Goal: Task Accomplishment & Management: Use online tool/utility

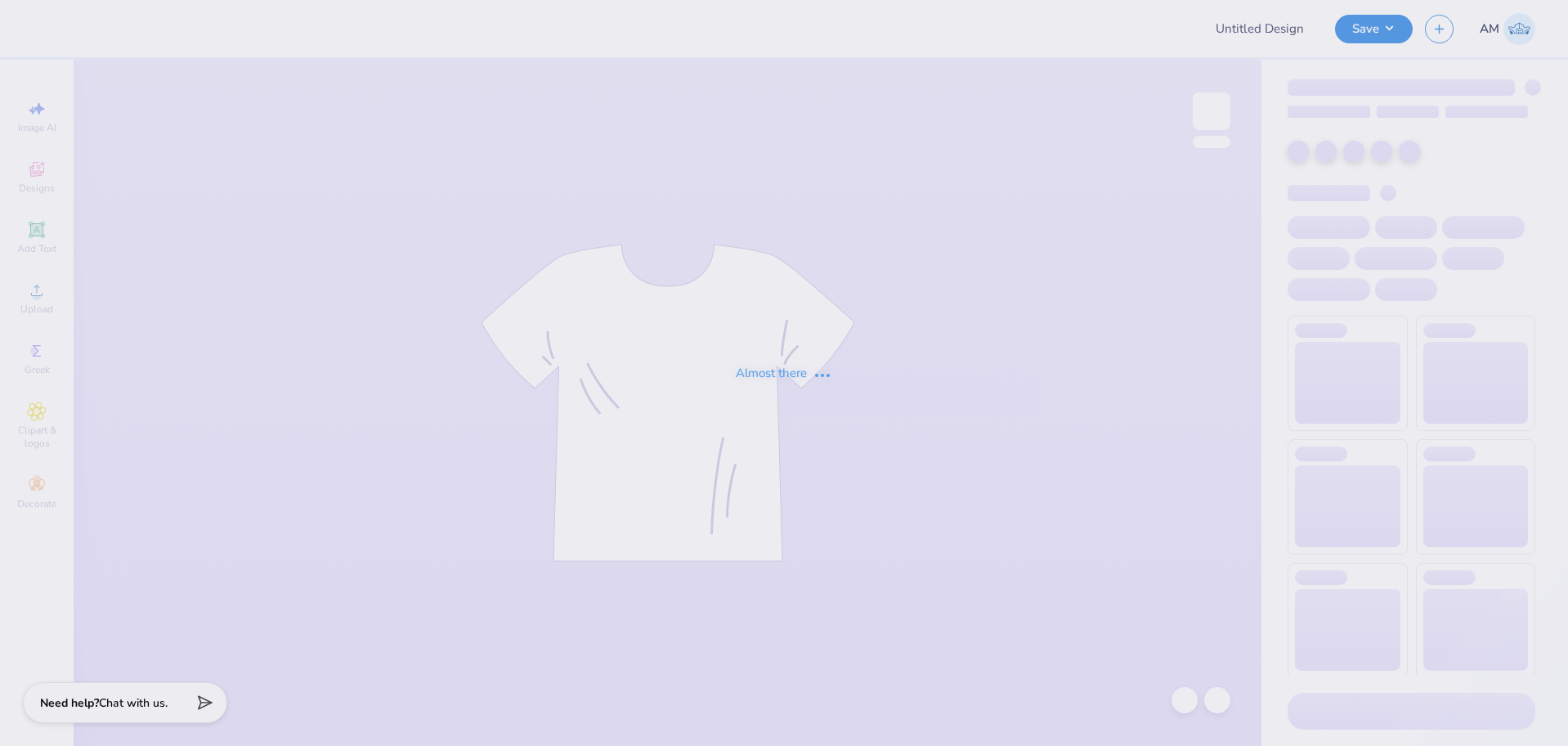
type input "chi o baby tee 3"
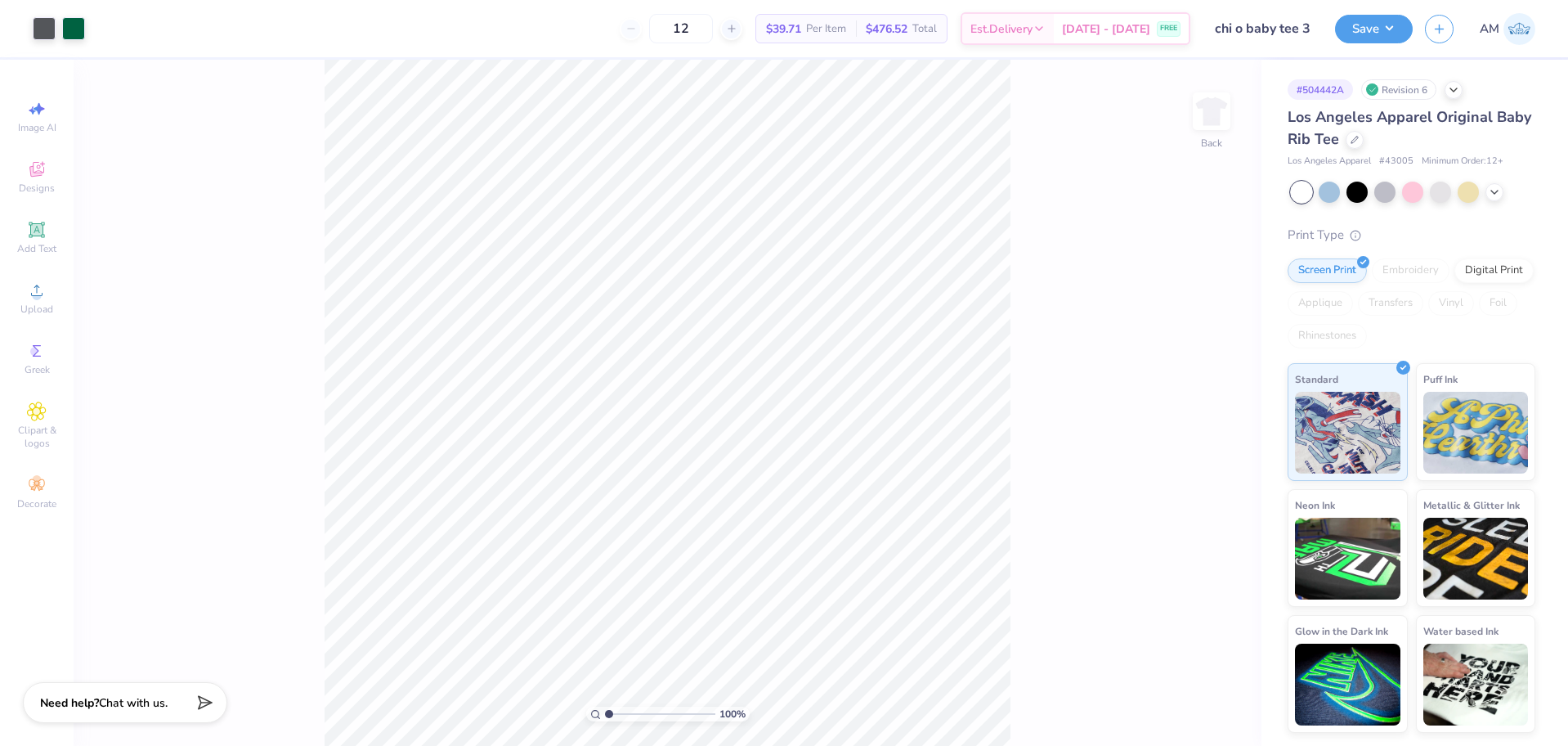
drag, startPoint x: 608, startPoint y: 712, endPoint x: 589, endPoint y: 714, distance: 19.1
click at [605, 714] on input "range" at bounding box center [659, 713] width 110 height 15
drag, startPoint x: 608, startPoint y: 715, endPoint x: 636, endPoint y: 712, distance: 28.2
type input "3.5"
click at [636, 712] on input "range" at bounding box center [659, 713] width 110 height 15
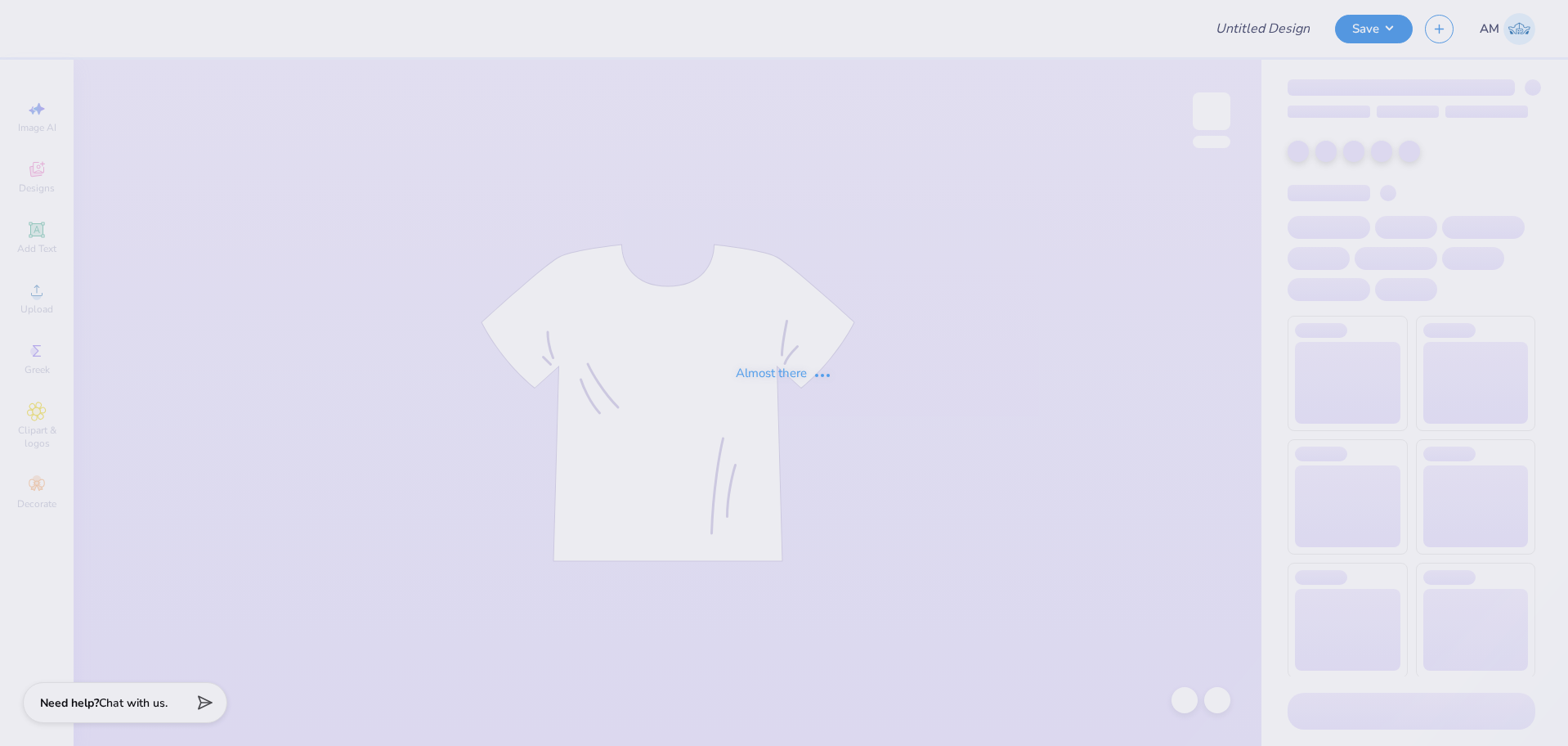
type input "chi o baby tee 3"
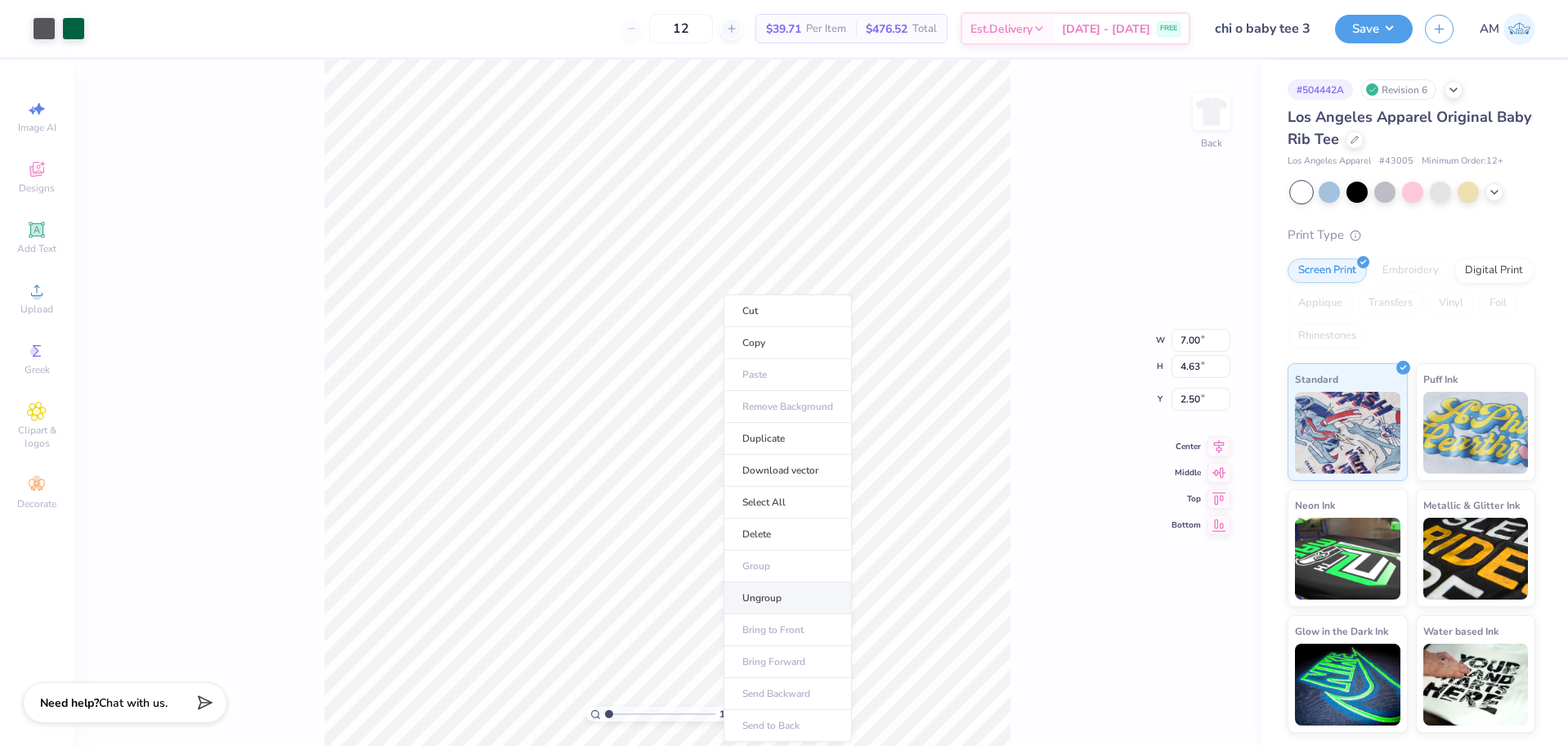
click at [766, 598] on li "Ungroup" at bounding box center [788, 598] width 128 height 32
drag, startPoint x: 611, startPoint y: 712, endPoint x: 620, endPoint y: 712, distance: 9.0
type input "2.08"
click at [620, 712] on input "range" at bounding box center [659, 713] width 110 height 15
click at [34, 230] on icon at bounding box center [36, 230] width 12 height 12
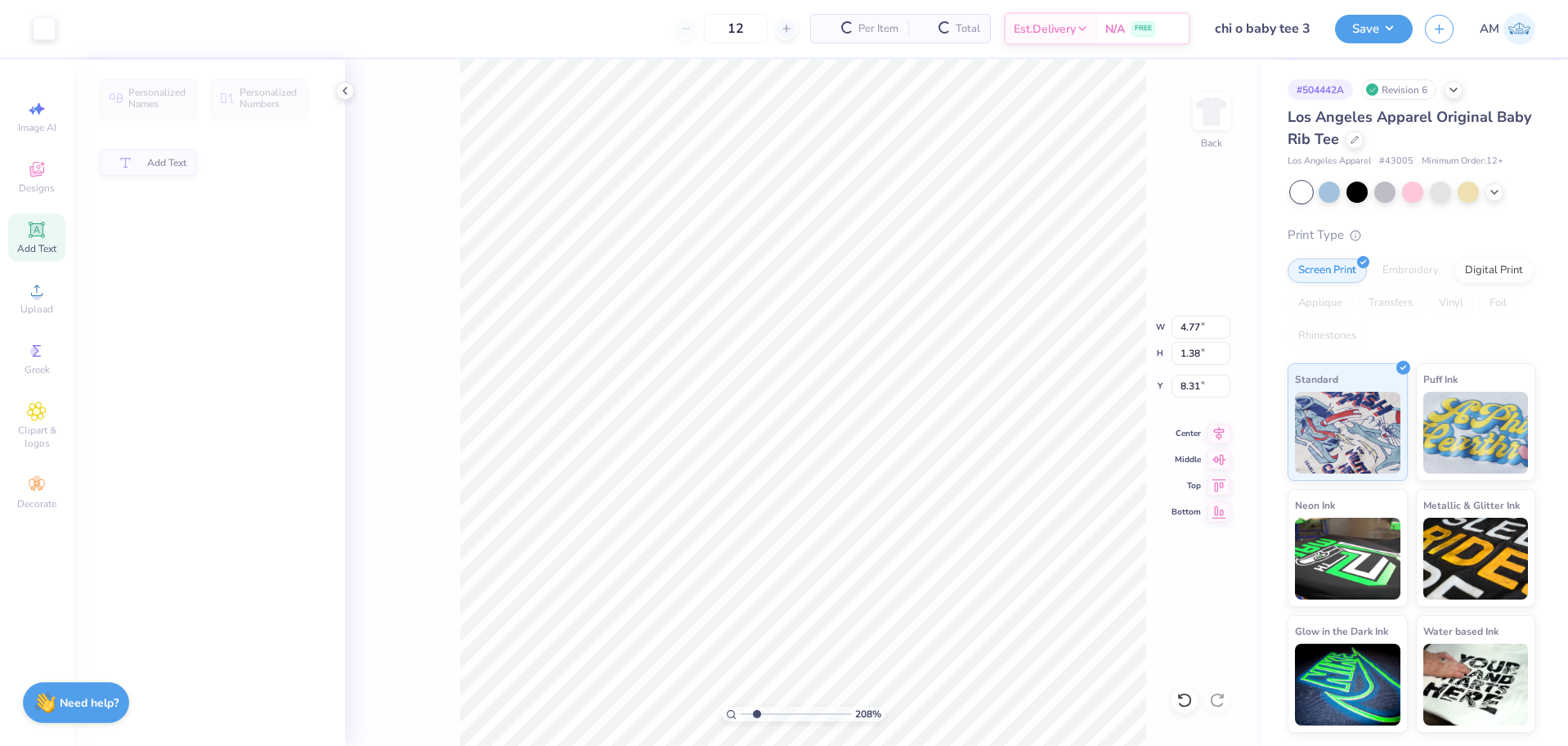
type input "4.77"
type input "1.38"
type input "8.31"
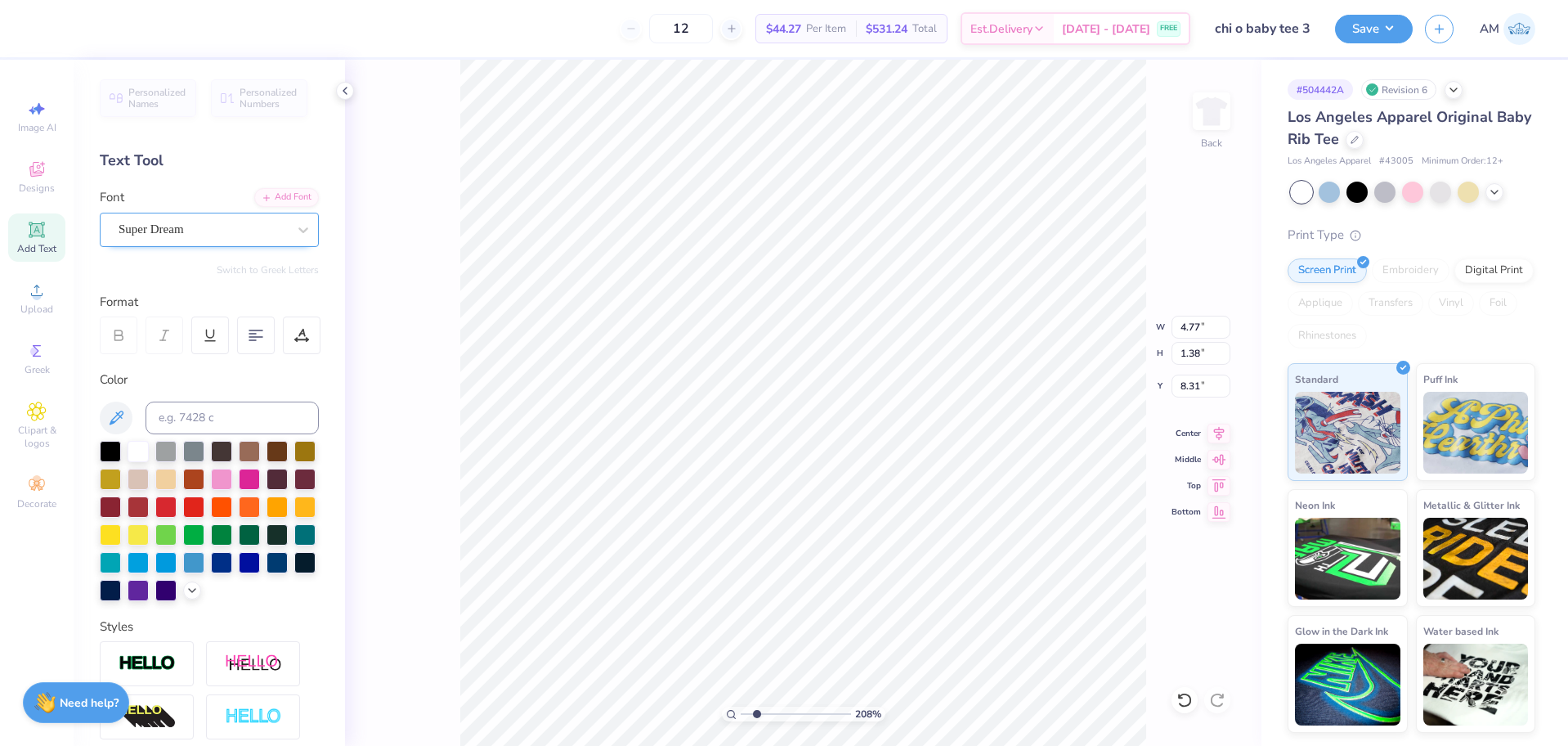
click at [171, 233] on div "Super Dream" at bounding box center [202, 229] width 171 height 26
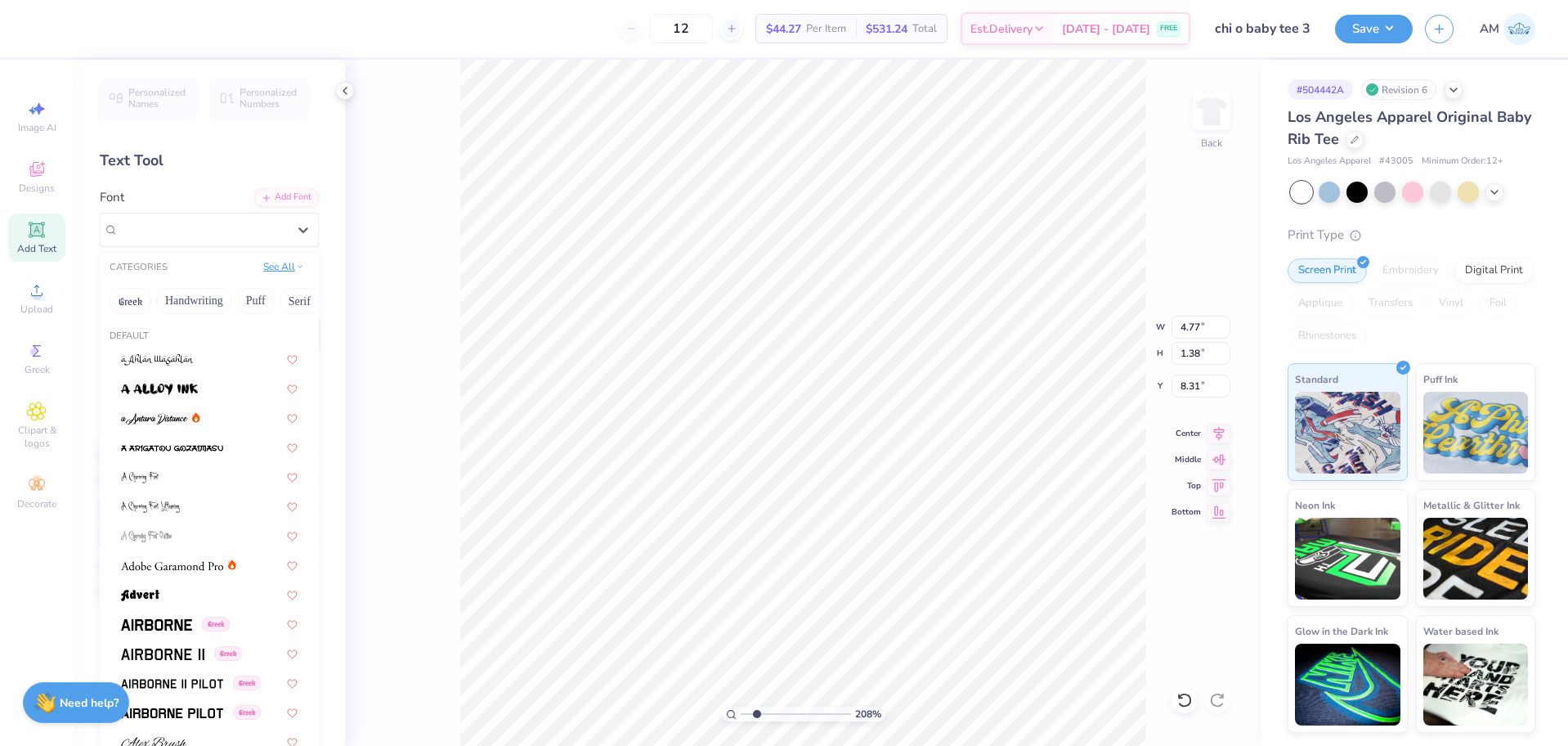
click at [296, 270] on icon at bounding box center [300, 266] width 8 height 8
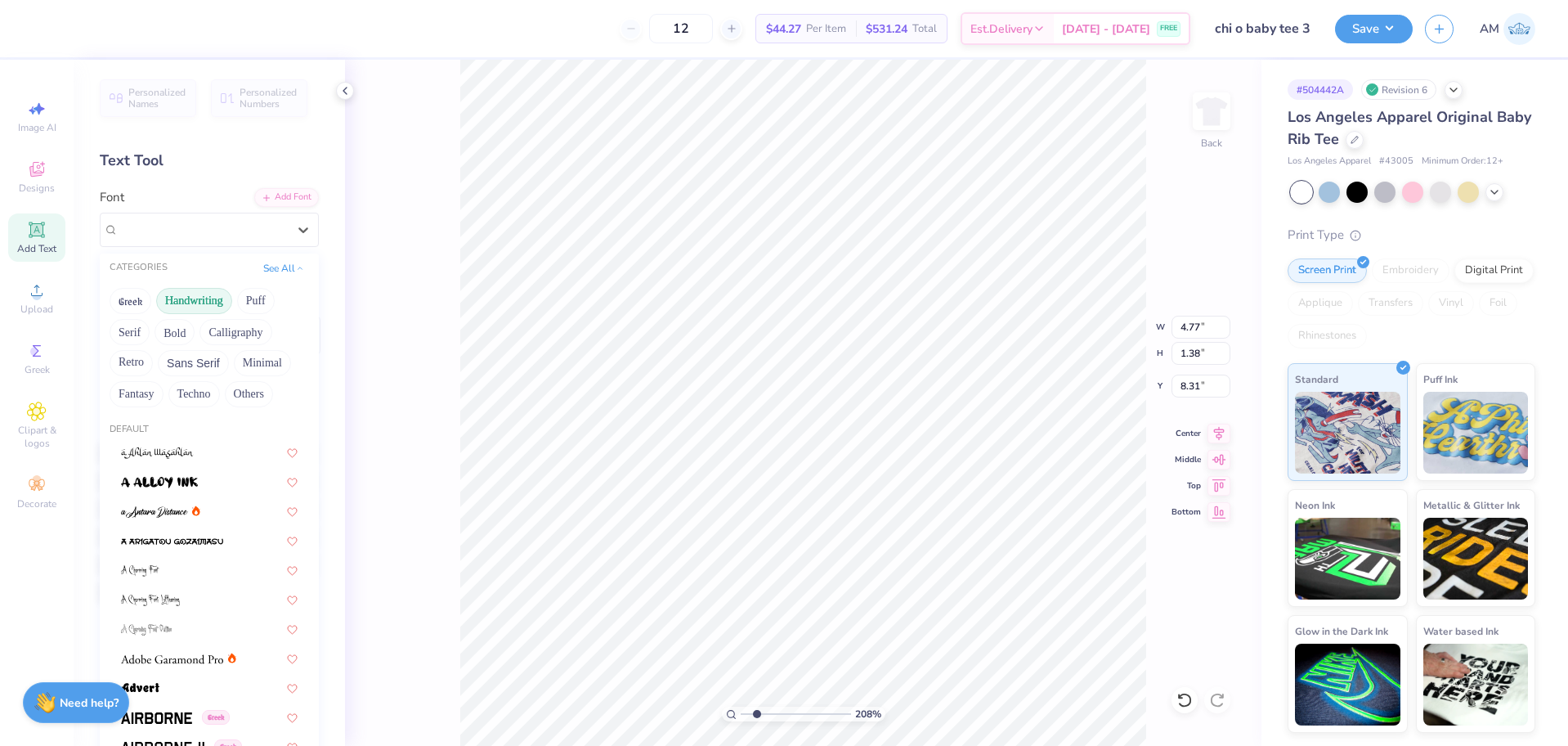
click at [190, 304] on button "Handwriting" at bounding box center [194, 301] width 76 height 27
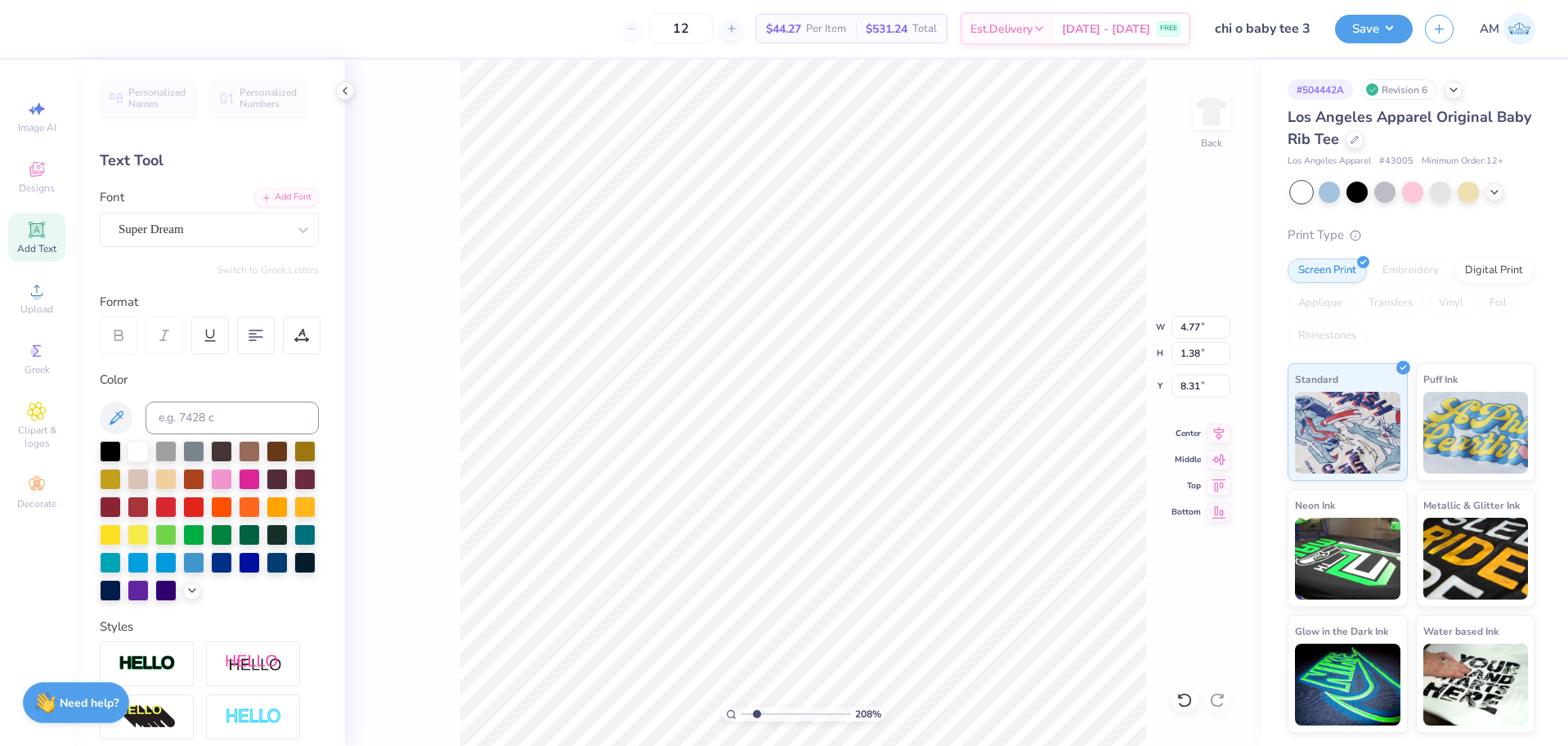
scroll to position [14, 3]
type textarea "Parents"
click at [211, 544] on div at bounding box center [222, 533] width 21 height 21
click at [203, 236] on div "Super Dream" at bounding box center [202, 229] width 171 height 26
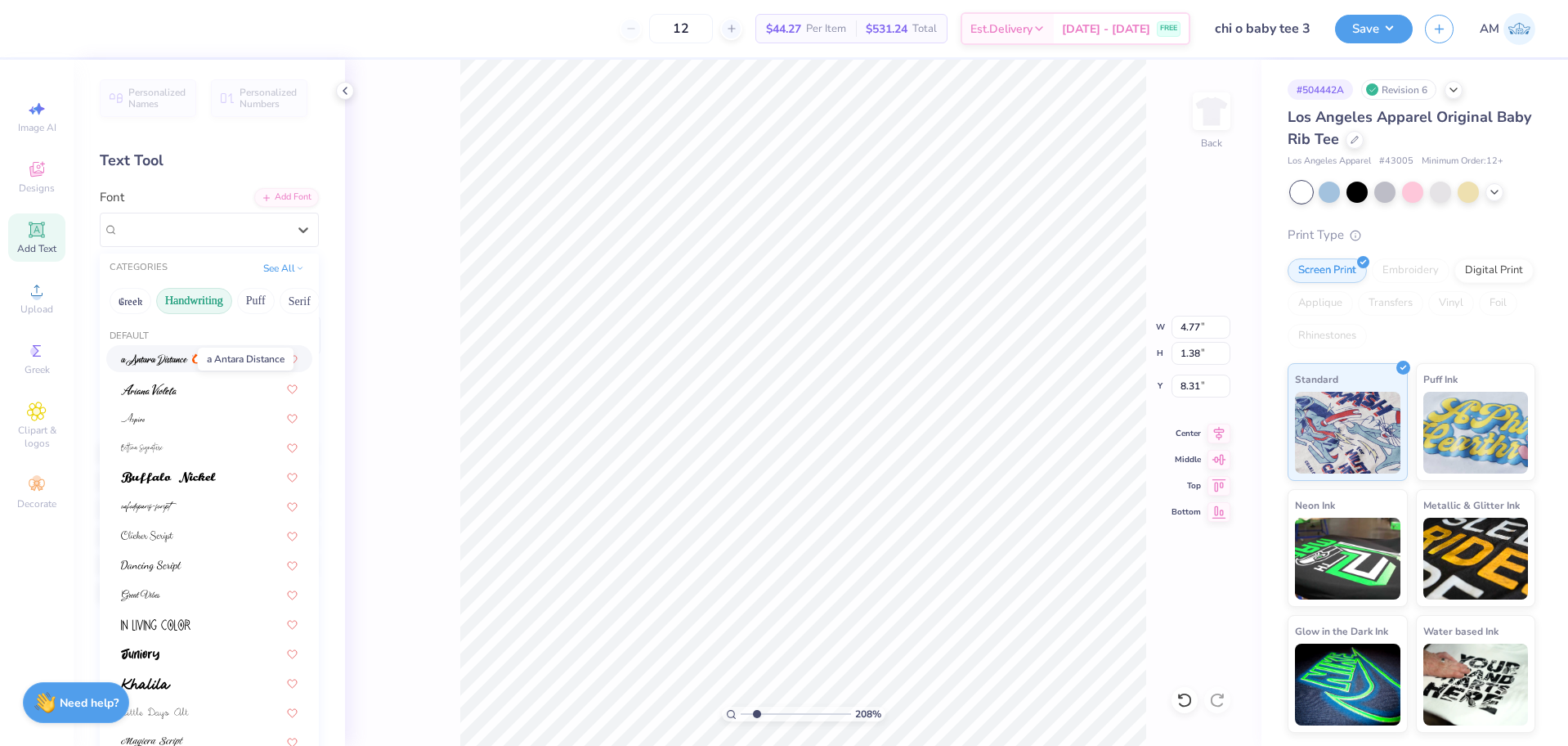
click at [161, 360] on img at bounding box center [155, 360] width 67 height 11
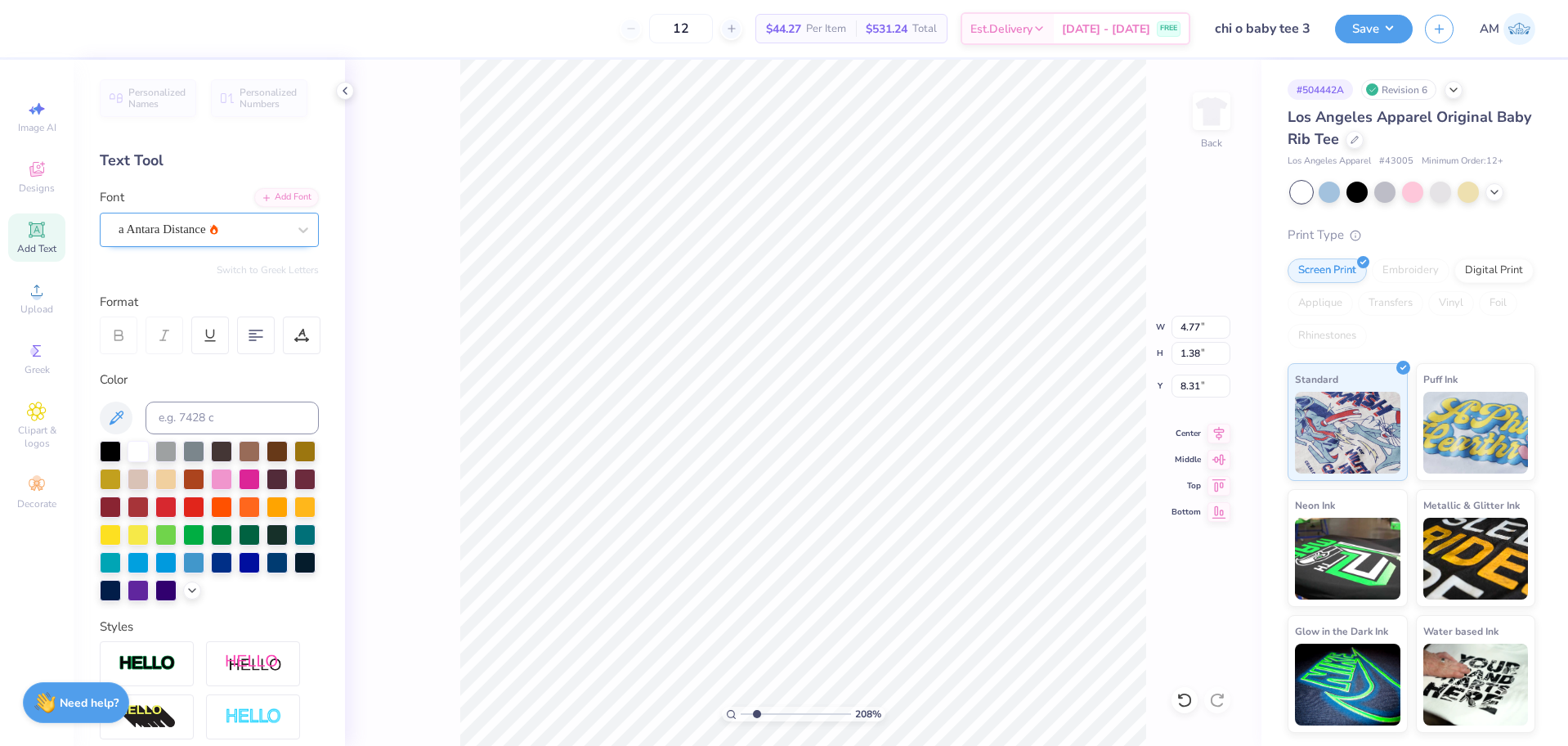
click at [185, 234] on div "a Antara Distance" at bounding box center [202, 229] width 171 height 26
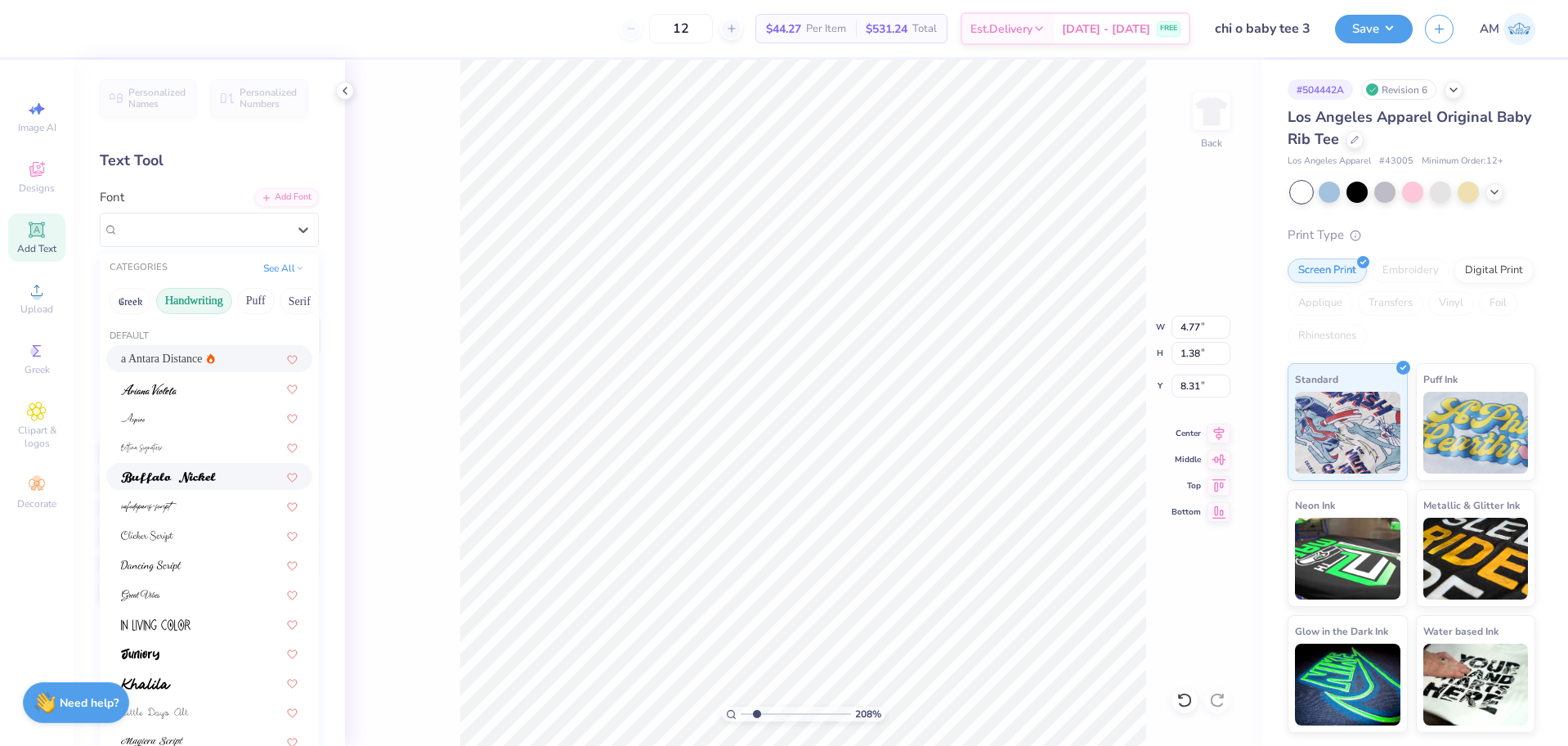
click at [156, 472] on img at bounding box center [168, 477] width 95 height 11
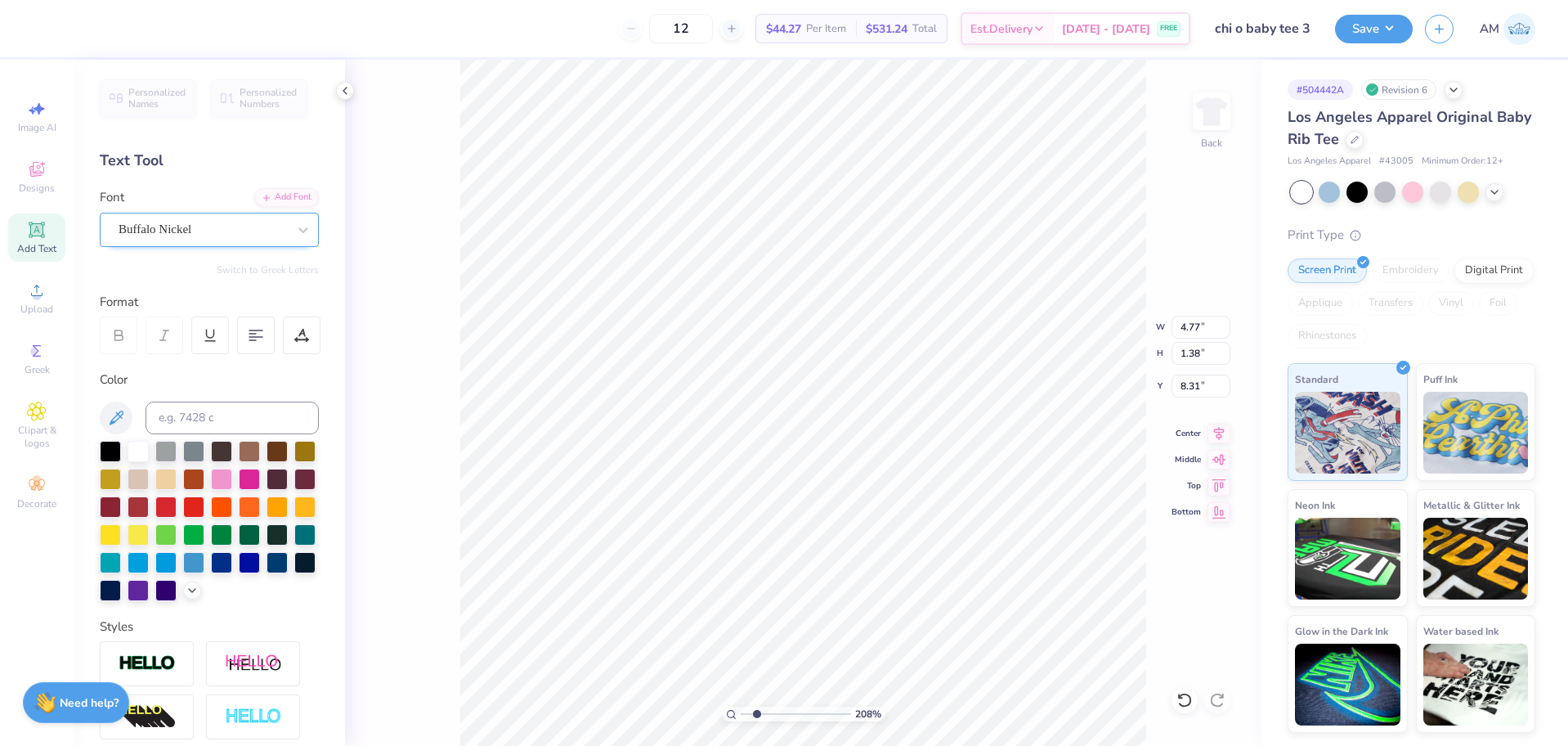
click at [172, 225] on div "Buffalo Nickel" at bounding box center [202, 229] width 171 height 26
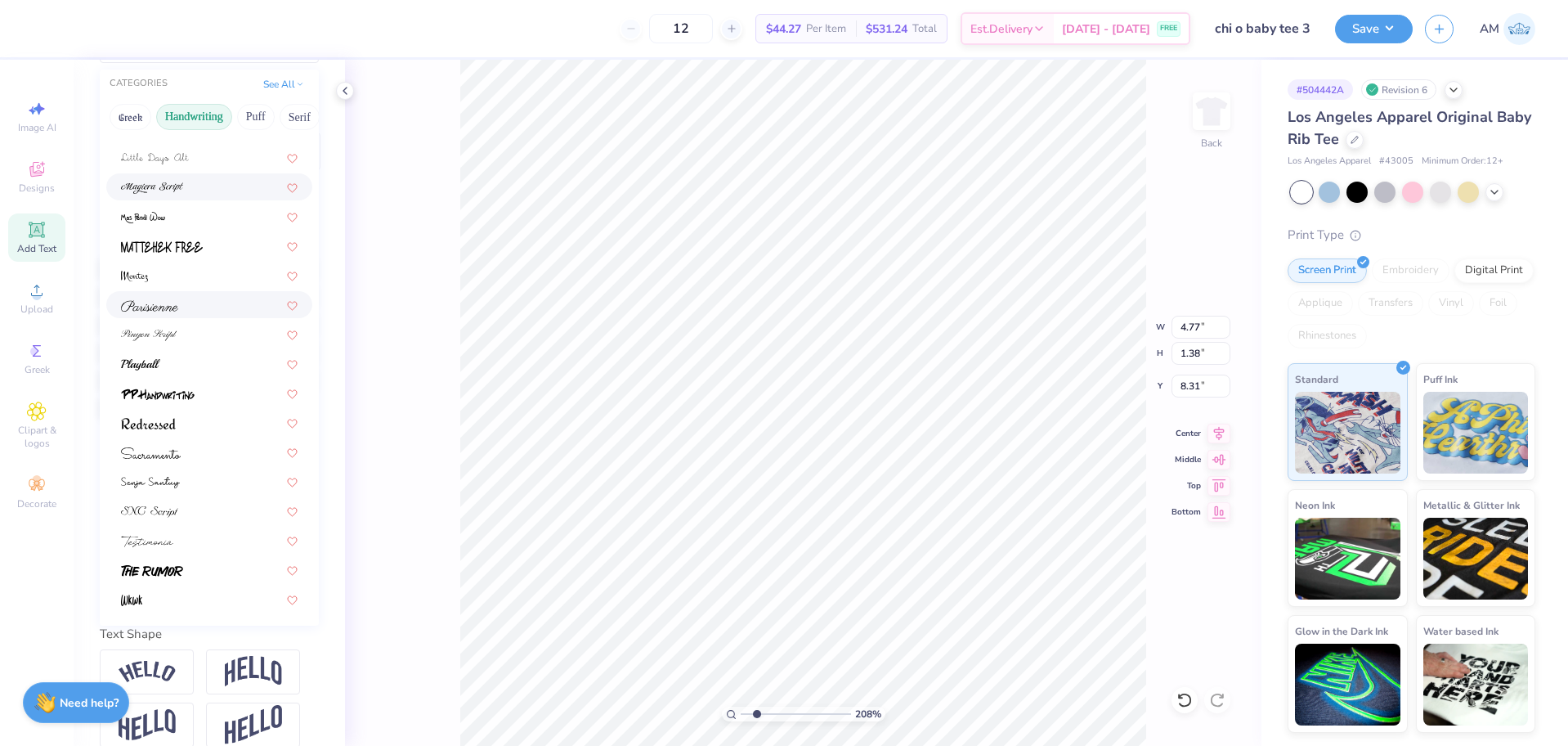
scroll to position [233, 0]
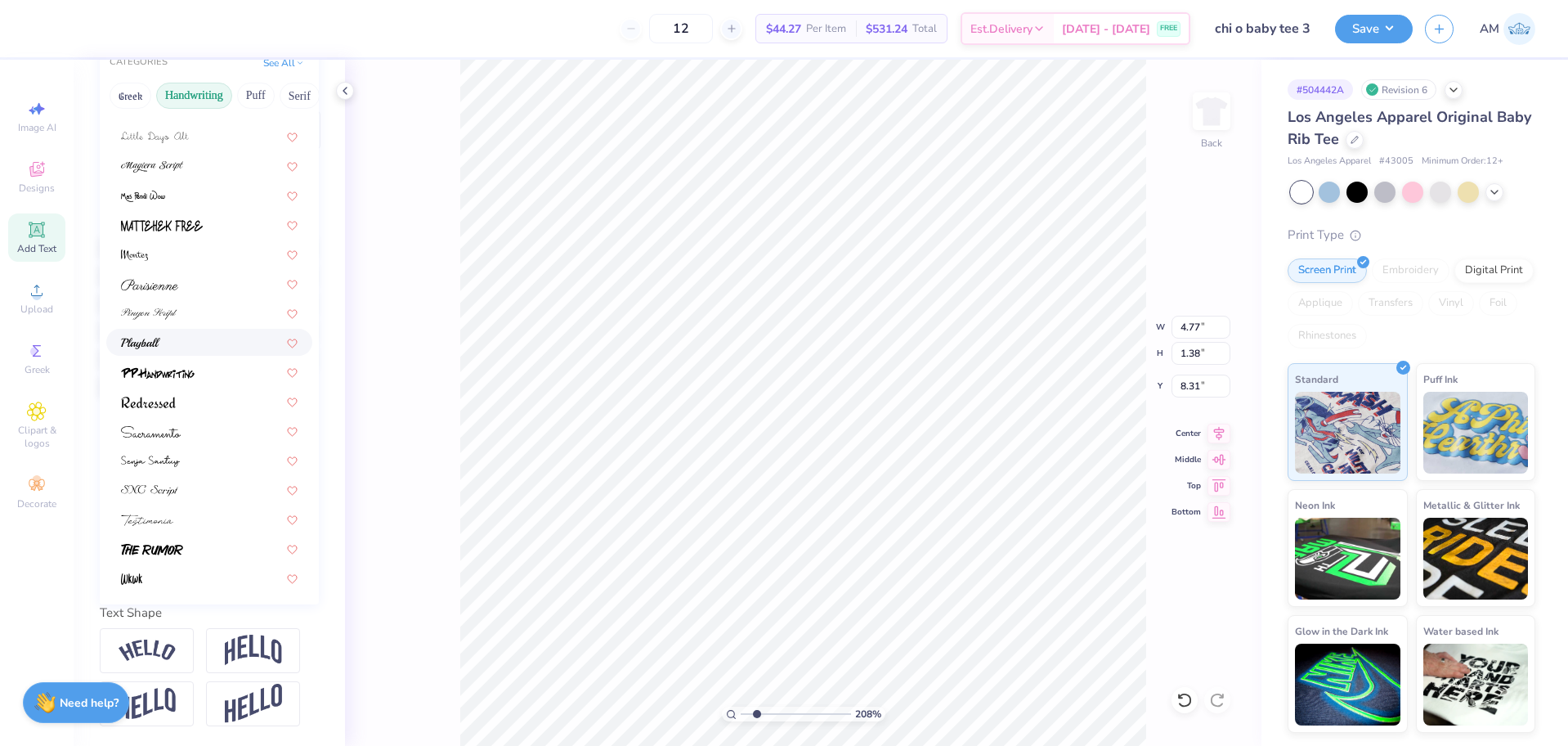
click at [166, 333] on div at bounding box center [209, 341] width 177 height 17
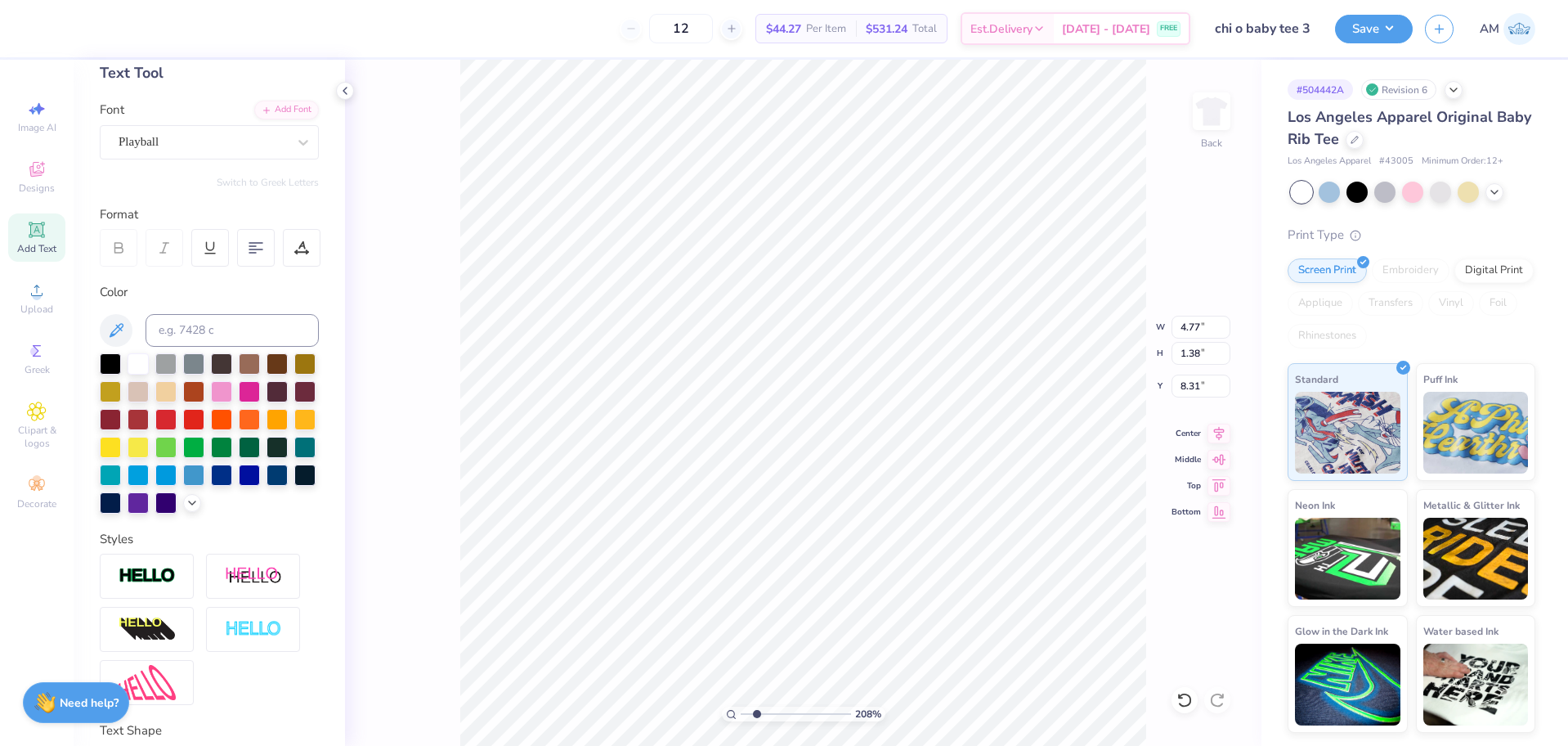
scroll to position [70, 0]
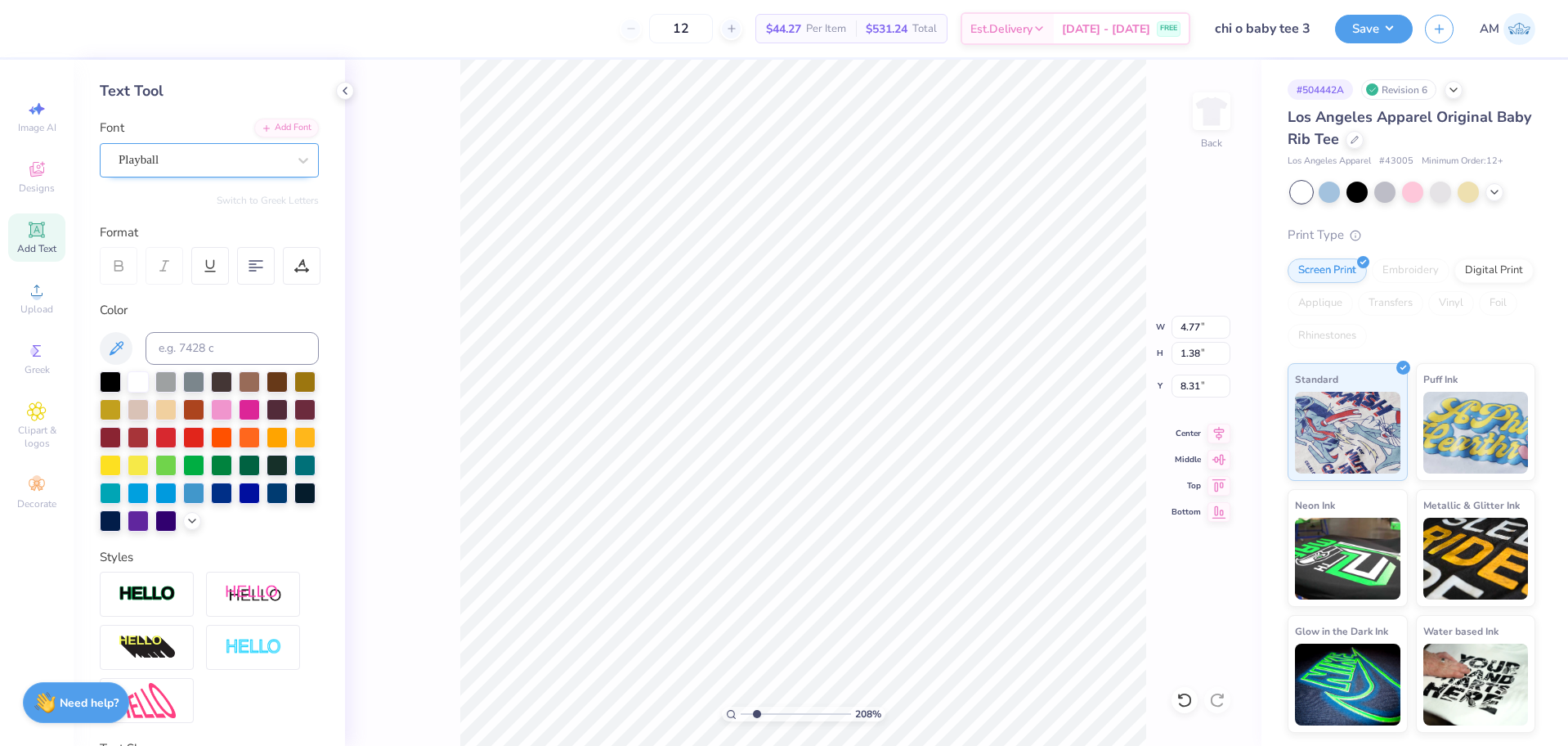
click at [197, 167] on div "Playball" at bounding box center [202, 159] width 171 height 26
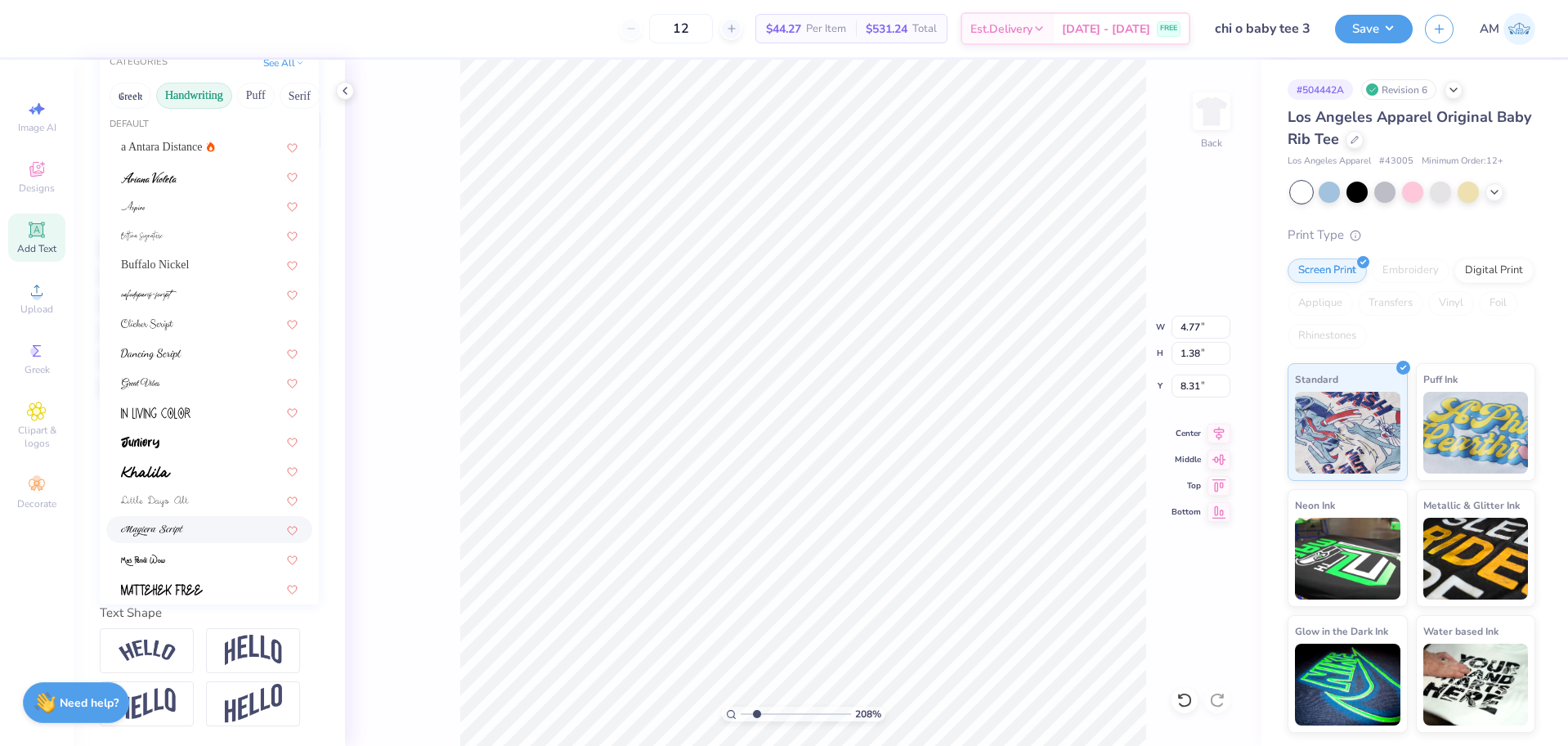
scroll to position [0, 0]
click at [188, 263] on span "Buffalo Nickel" at bounding box center [155, 270] width 68 height 17
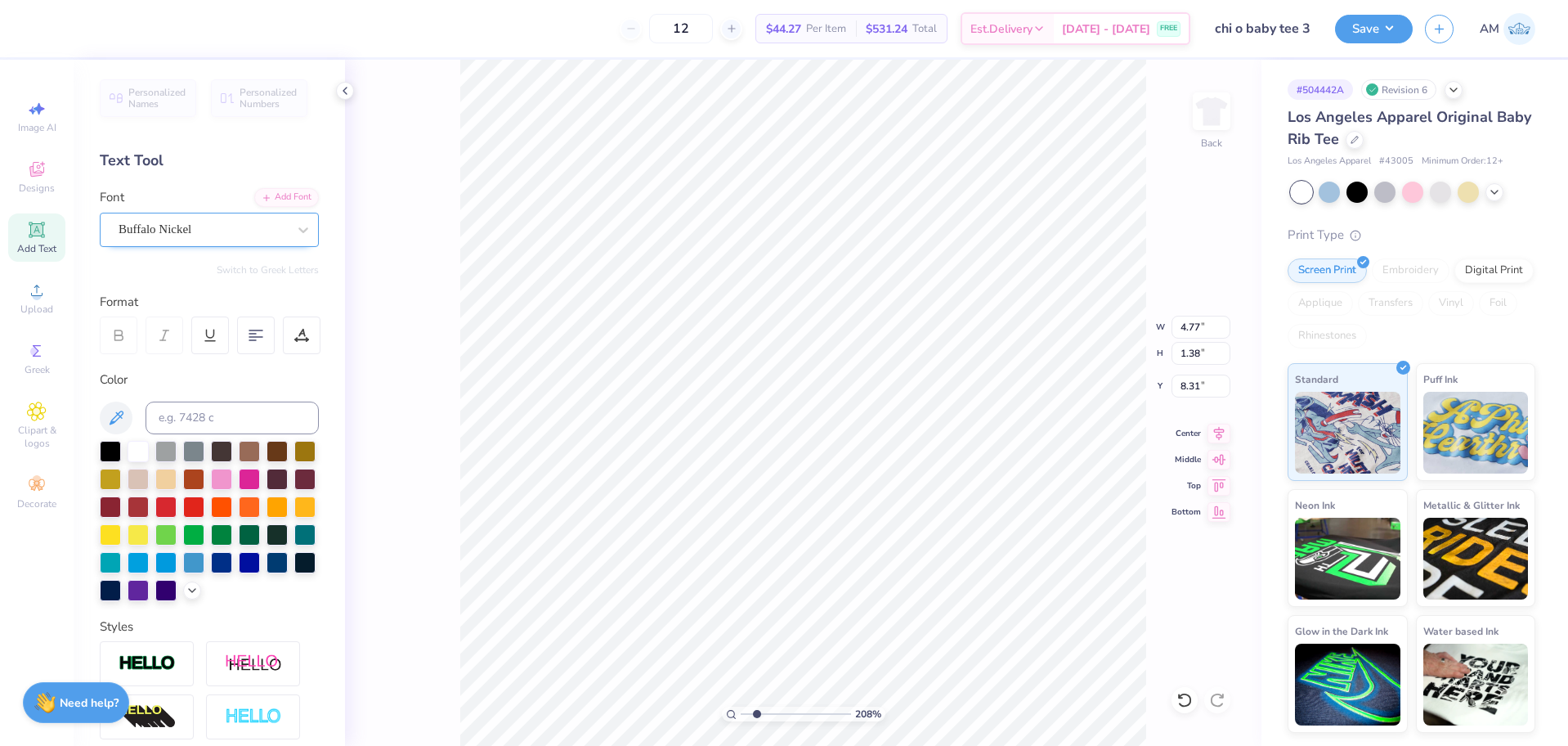
click at [201, 224] on div "Buffalo Nickel" at bounding box center [202, 229] width 171 height 26
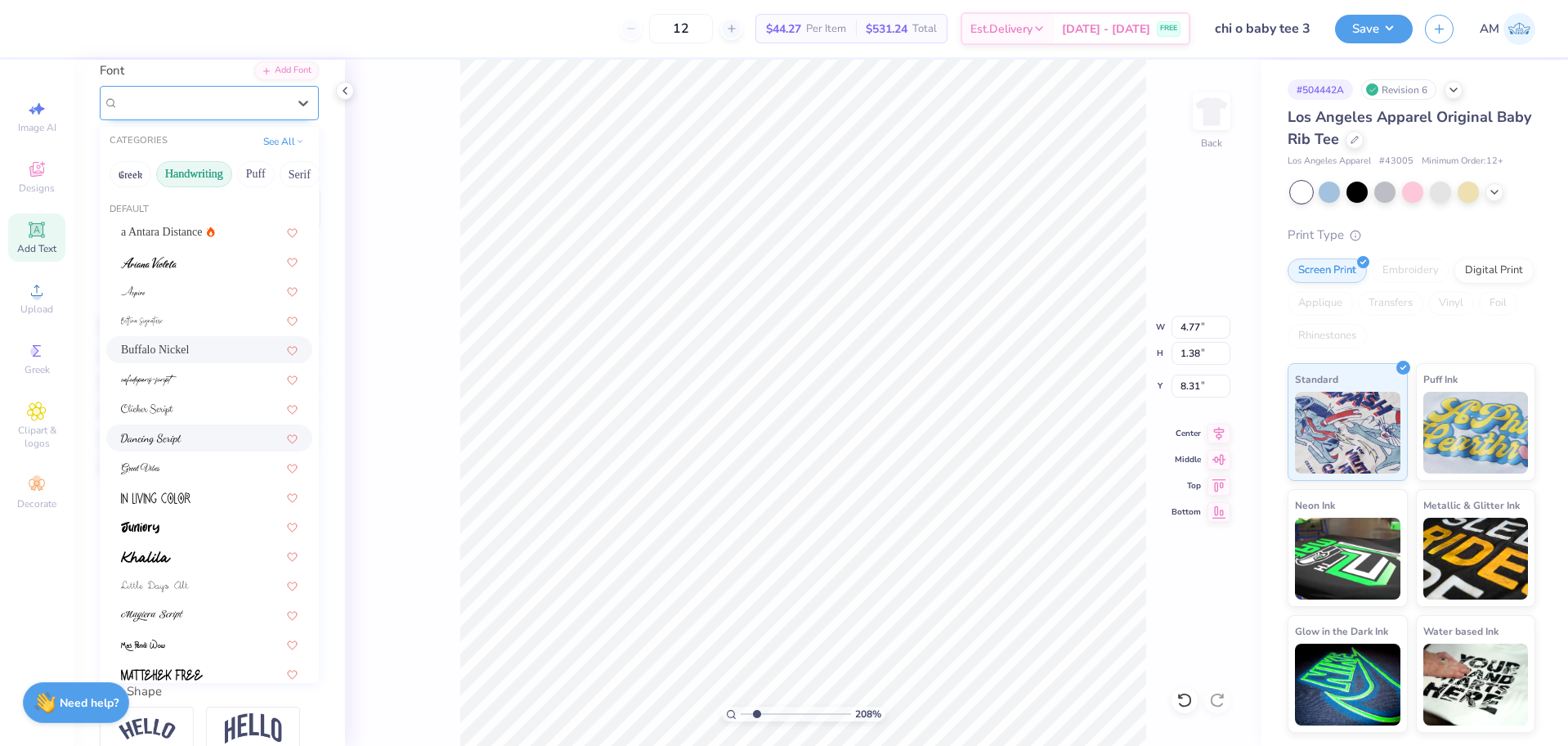
scroll to position [81, 0]
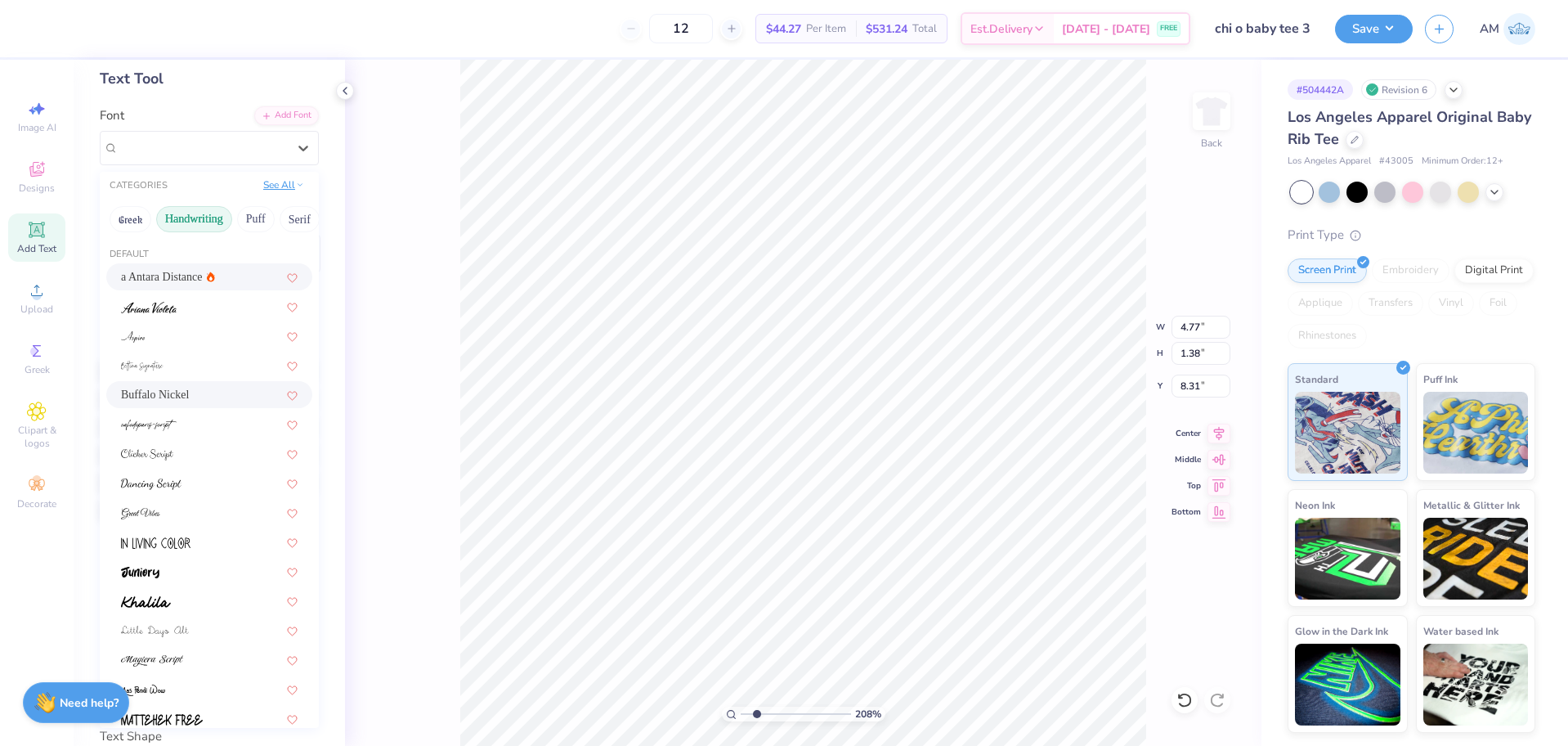
click at [268, 191] on button "See All" at bounding box center [283, 185] width 50 height 16
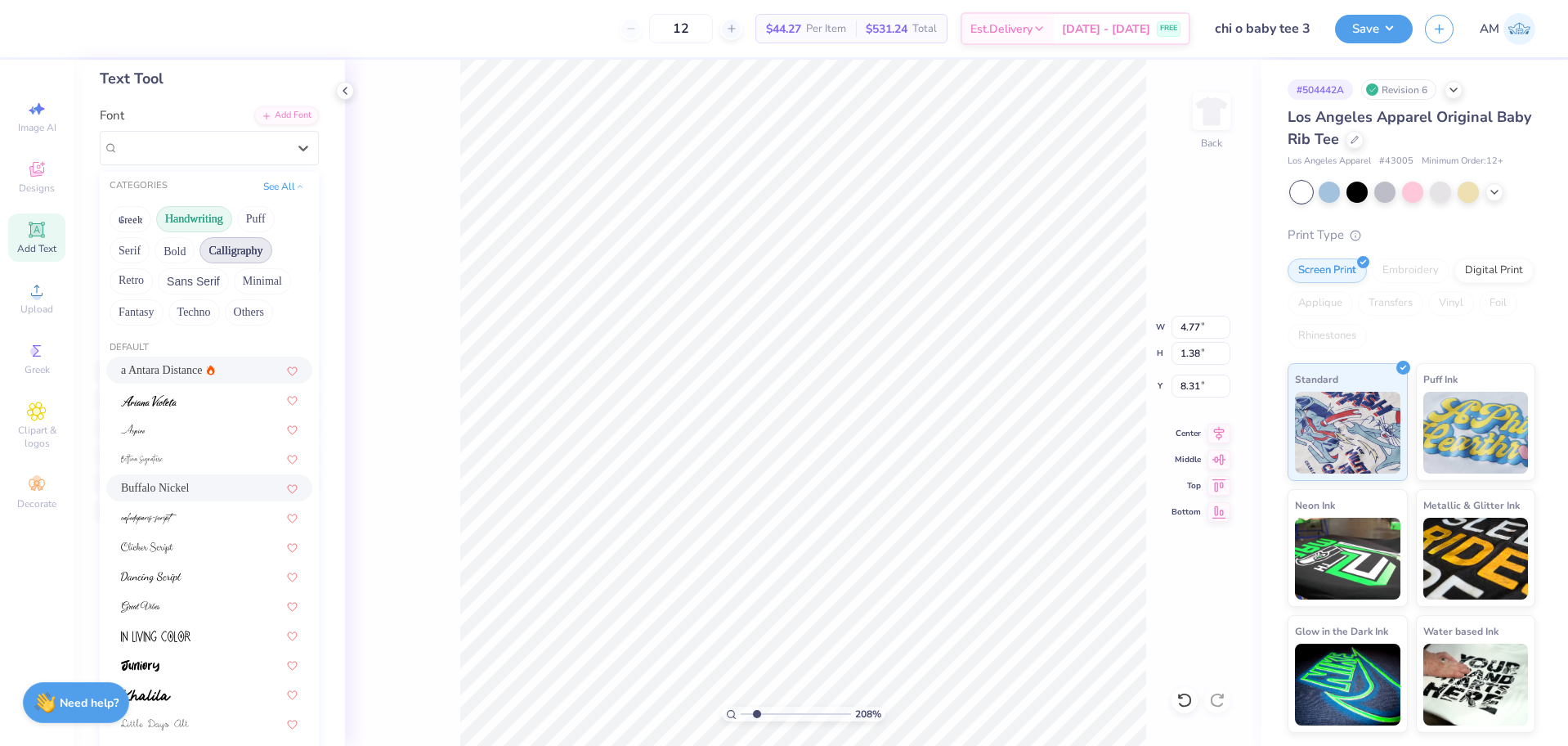
click at [250, 242] on button "Calligraphy" at bounding box center [235, 250] width 72 height 27
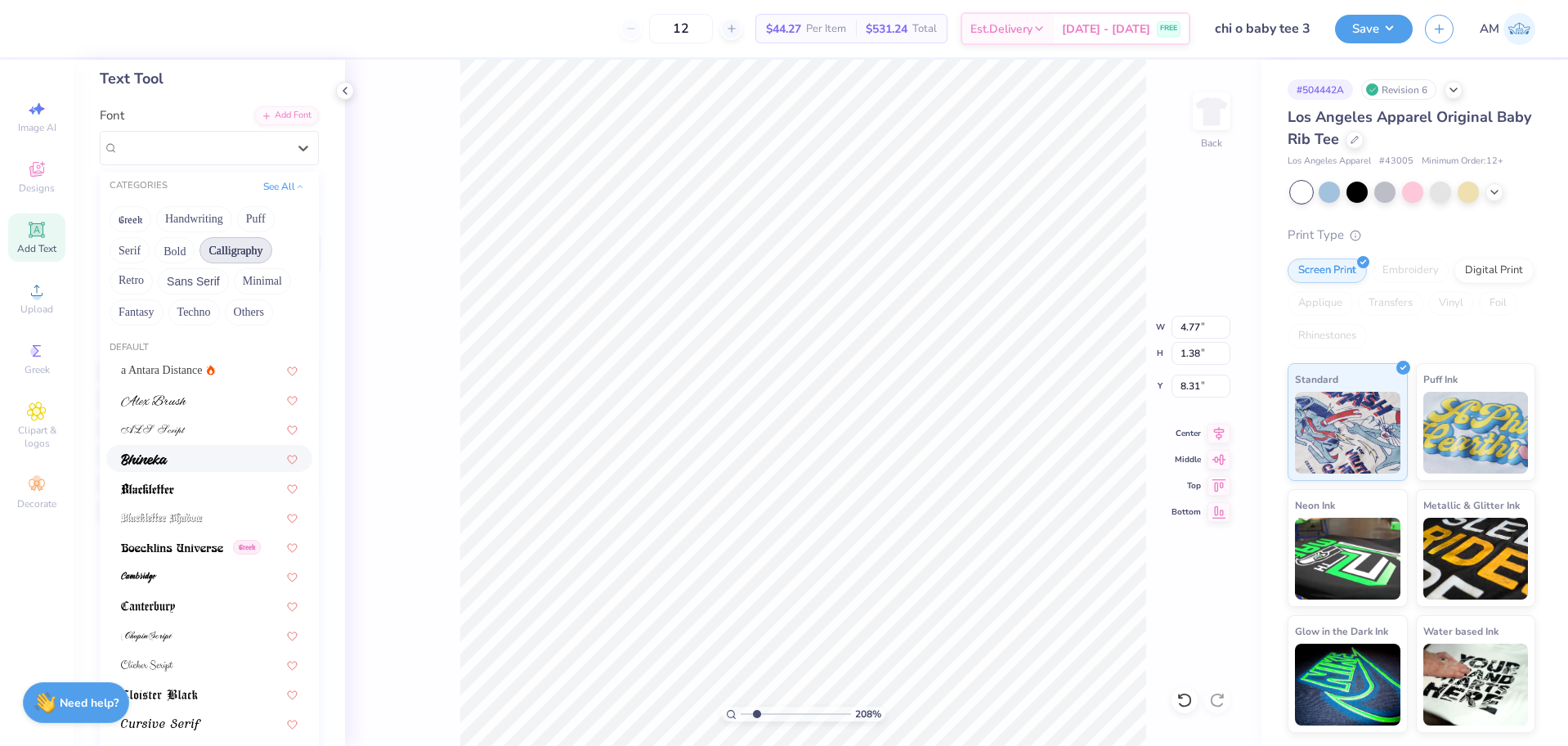
click at [182, 449] on div at bounding box center [209, 458] width 206 height 27
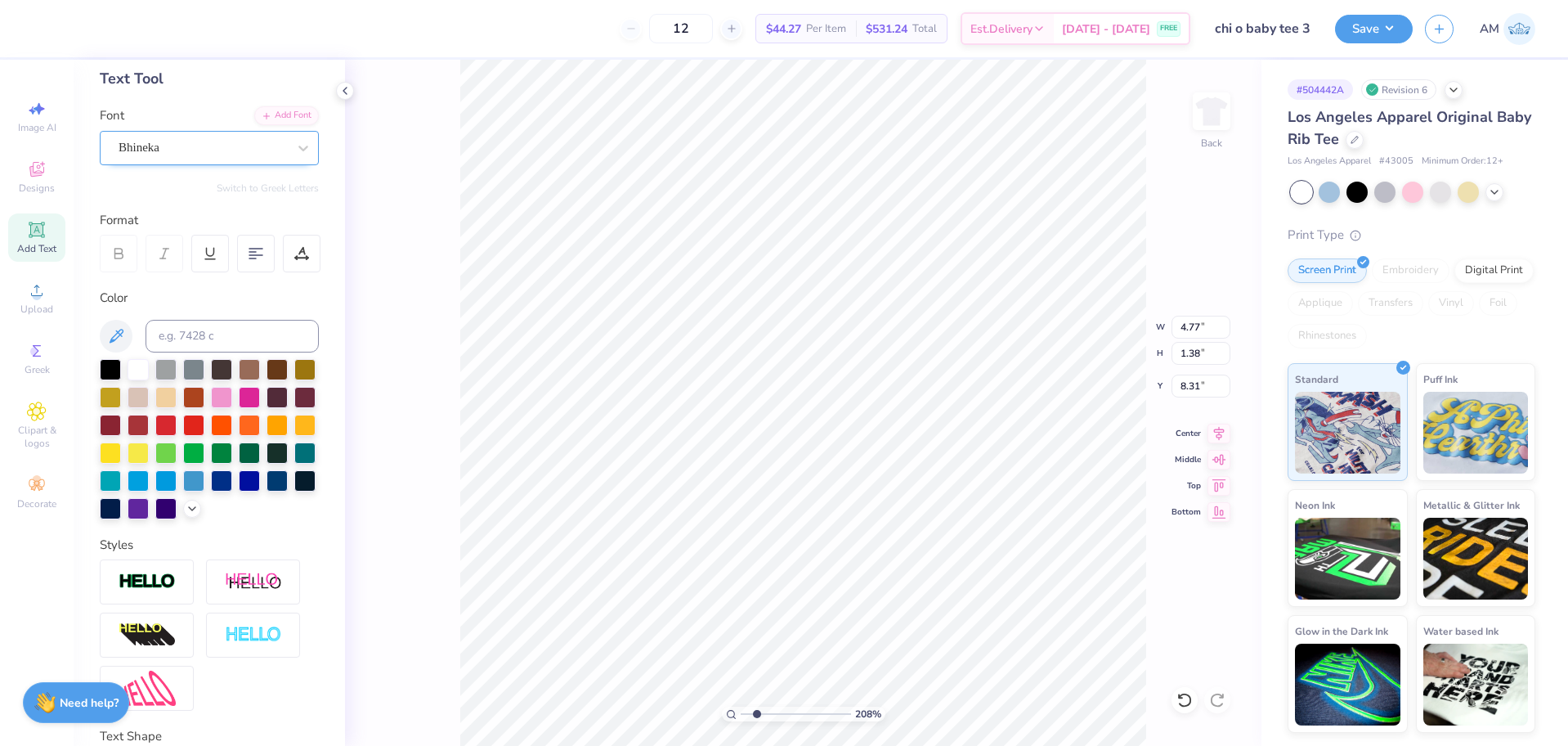
click at [179, 144] on div "Bhineka" at bounding box center [202, 148] width 171 height 26
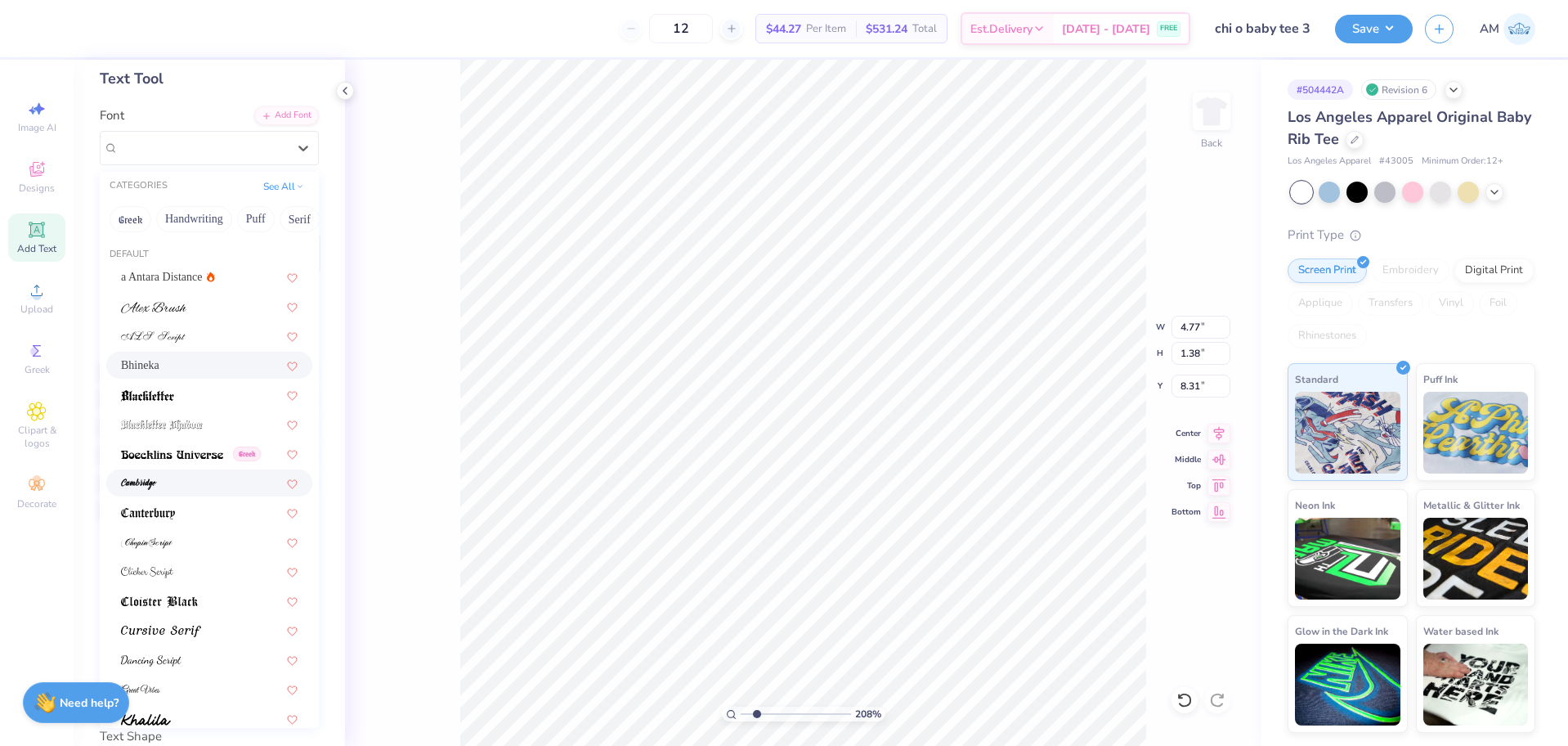
click at [179, 476] on div at bounding box center [209, 482] width 177 height 17
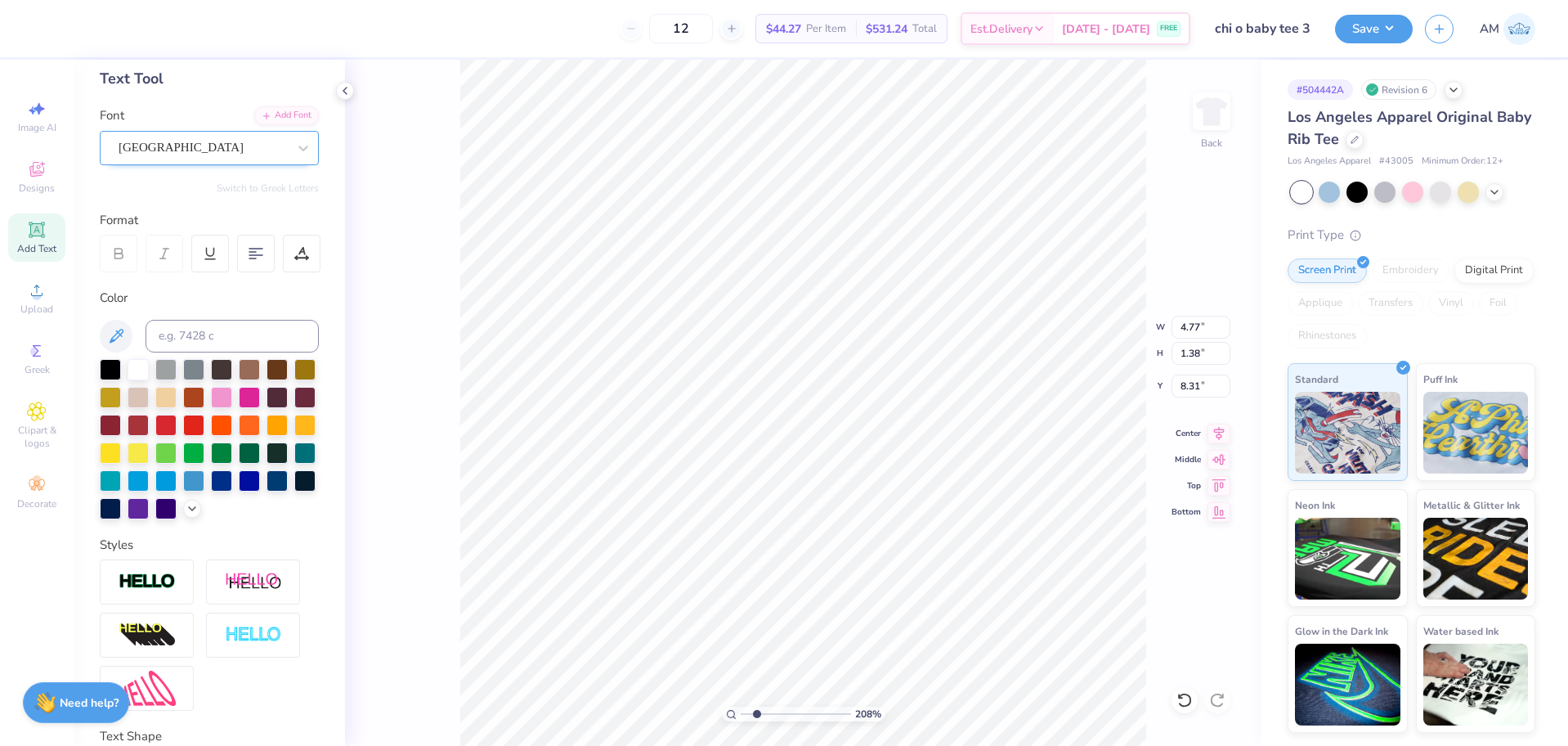
click at [183, 150] on div "[GEOGRAPHIC_DATA]" at bounding box center [202, 148] width 171 height 26
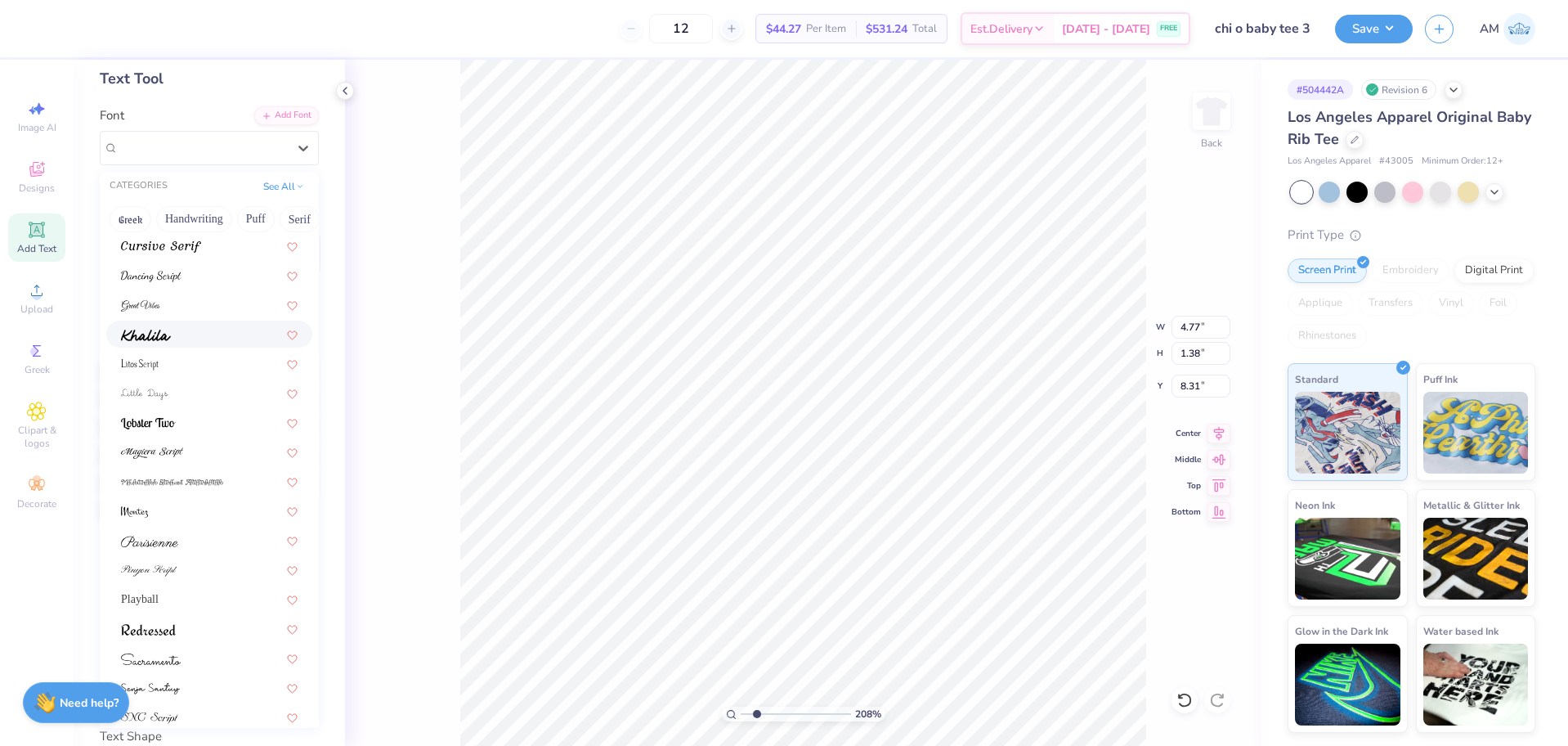
scroll to position [400, 0]
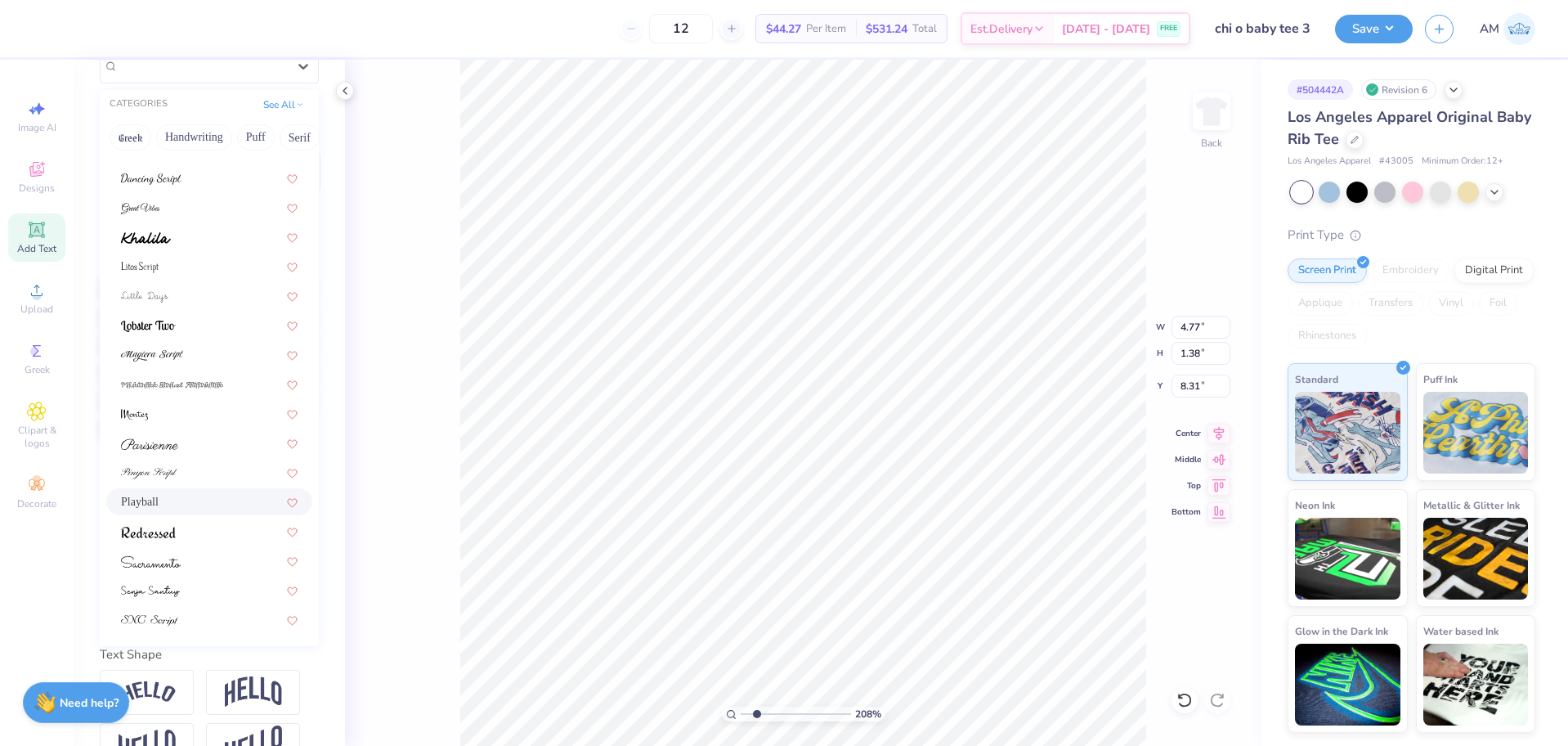
click at [159, 504] on div "Playball" at bounding box center [209, 501] width 177 height 17
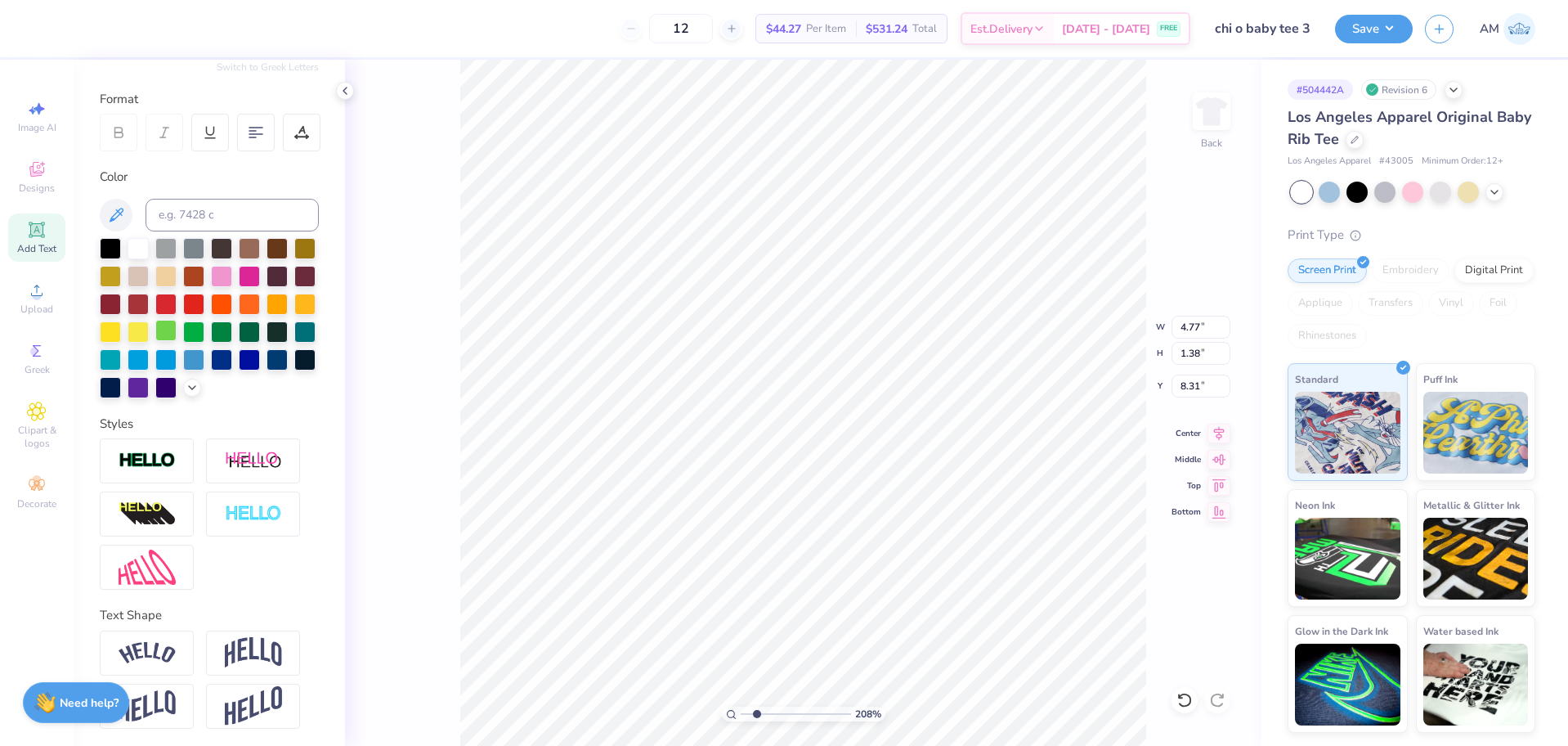
scroll to position [233, 0]
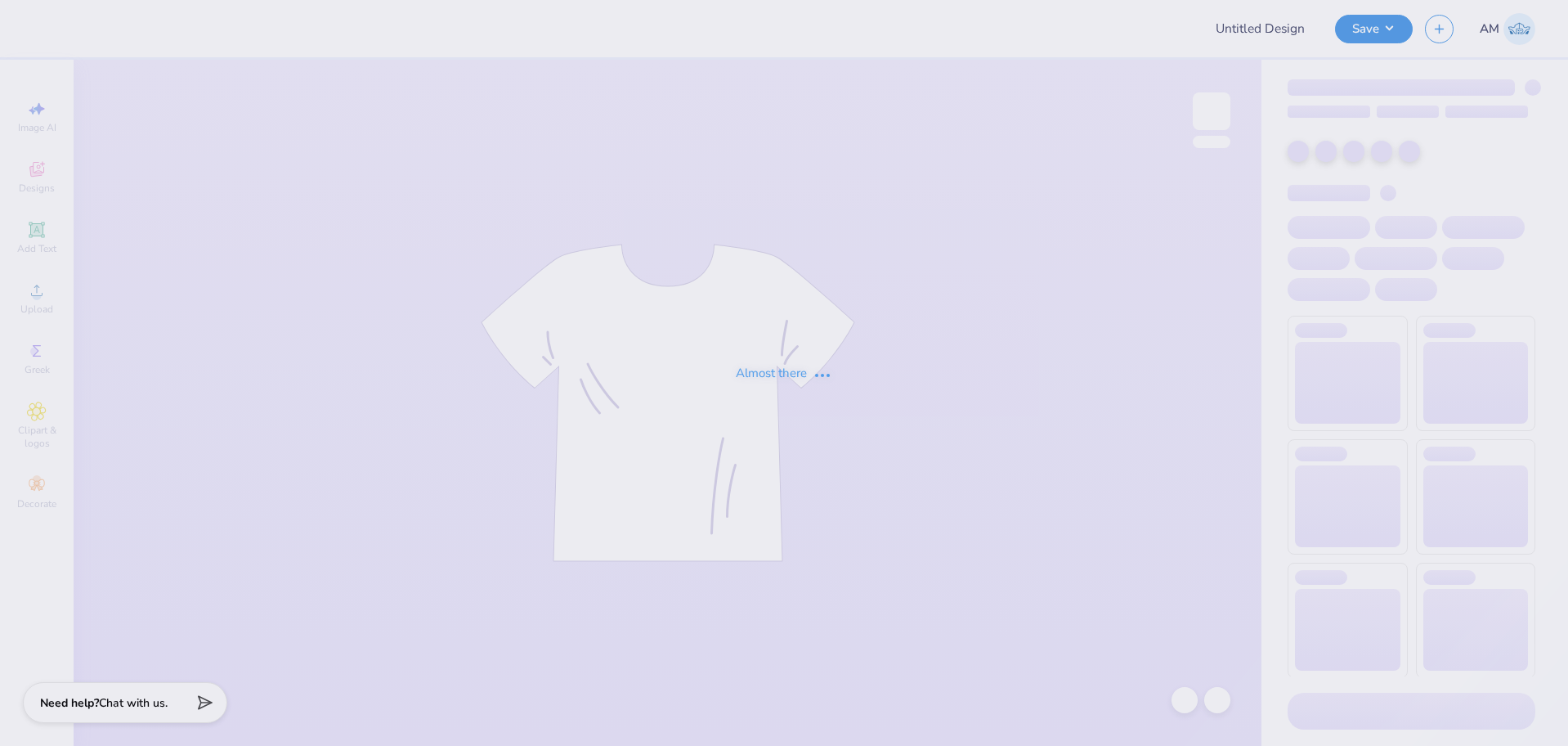
type input "chi o baby tee 3"
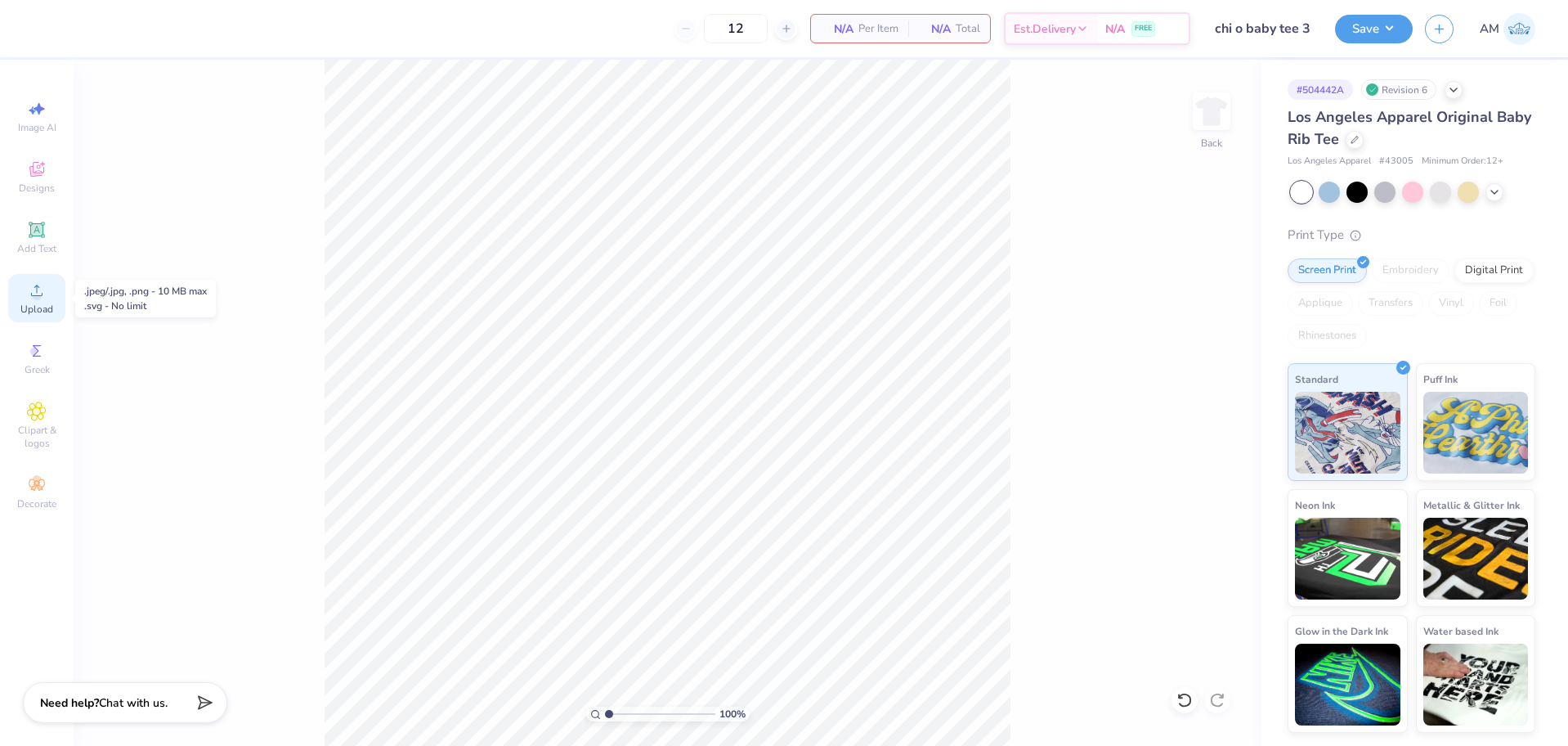
click at [42, 309] on span "Upload" at bounding box center [36, 308] width 33 height 13
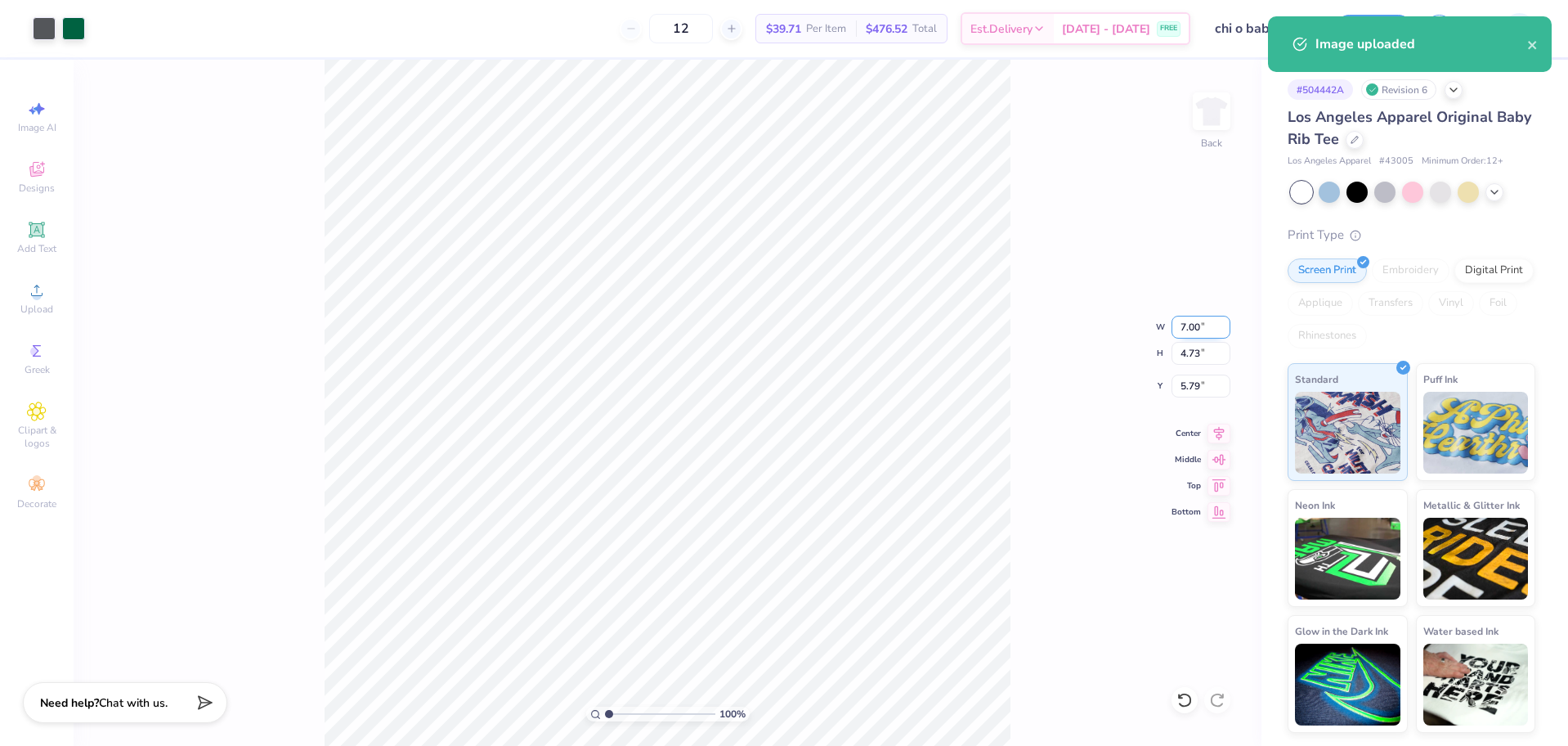
click at [1186, 330] on input "7.00" at bounding box center [1200, 327] width 59 height 23
type input "7.05"
type input "4.77"
type input "5.78"
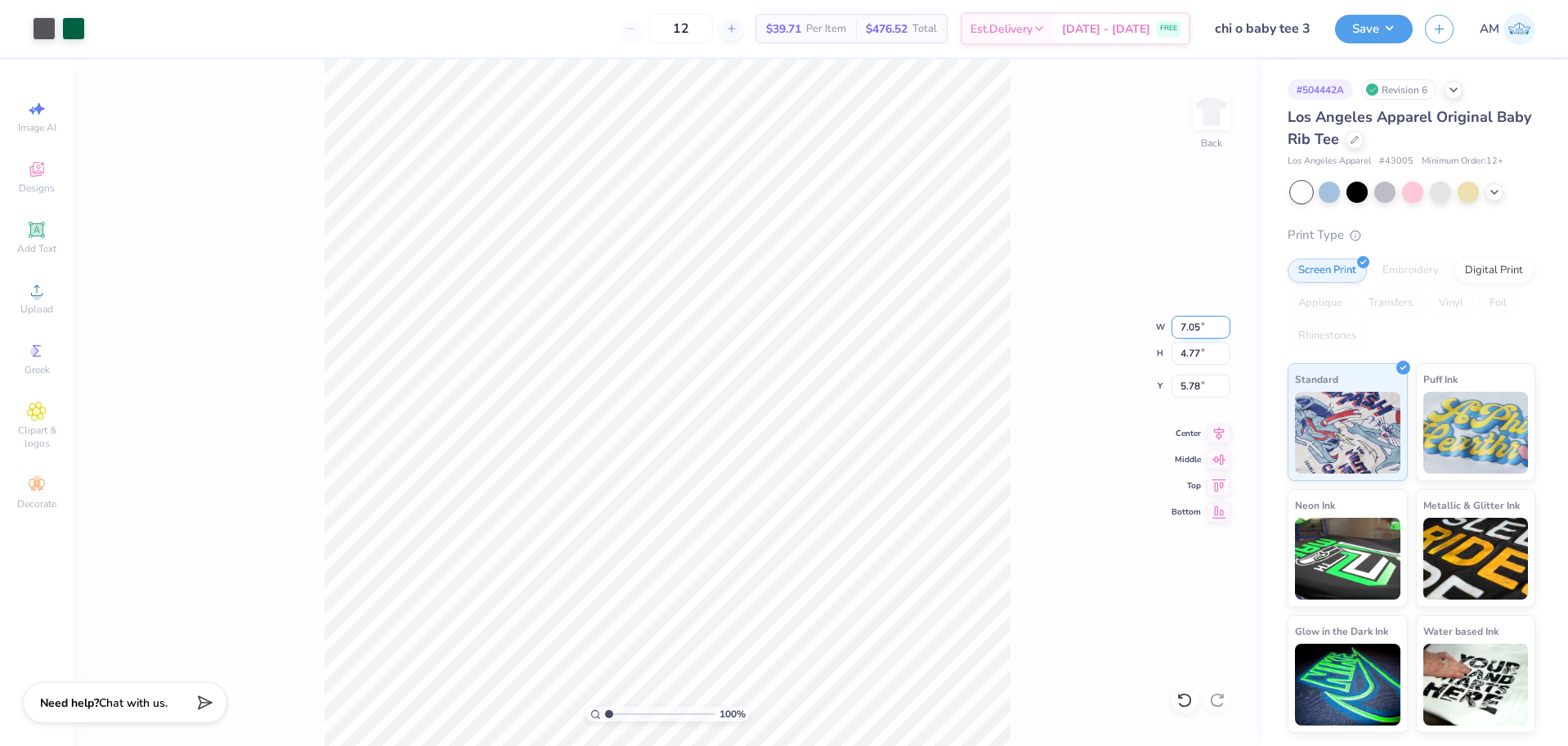
click at [1187, 331] on input "7.05" at bounding box center [1200, 327] width 59 height 23
type input "7.05"
